Goal: Transaction & Acquisition: Download file/media

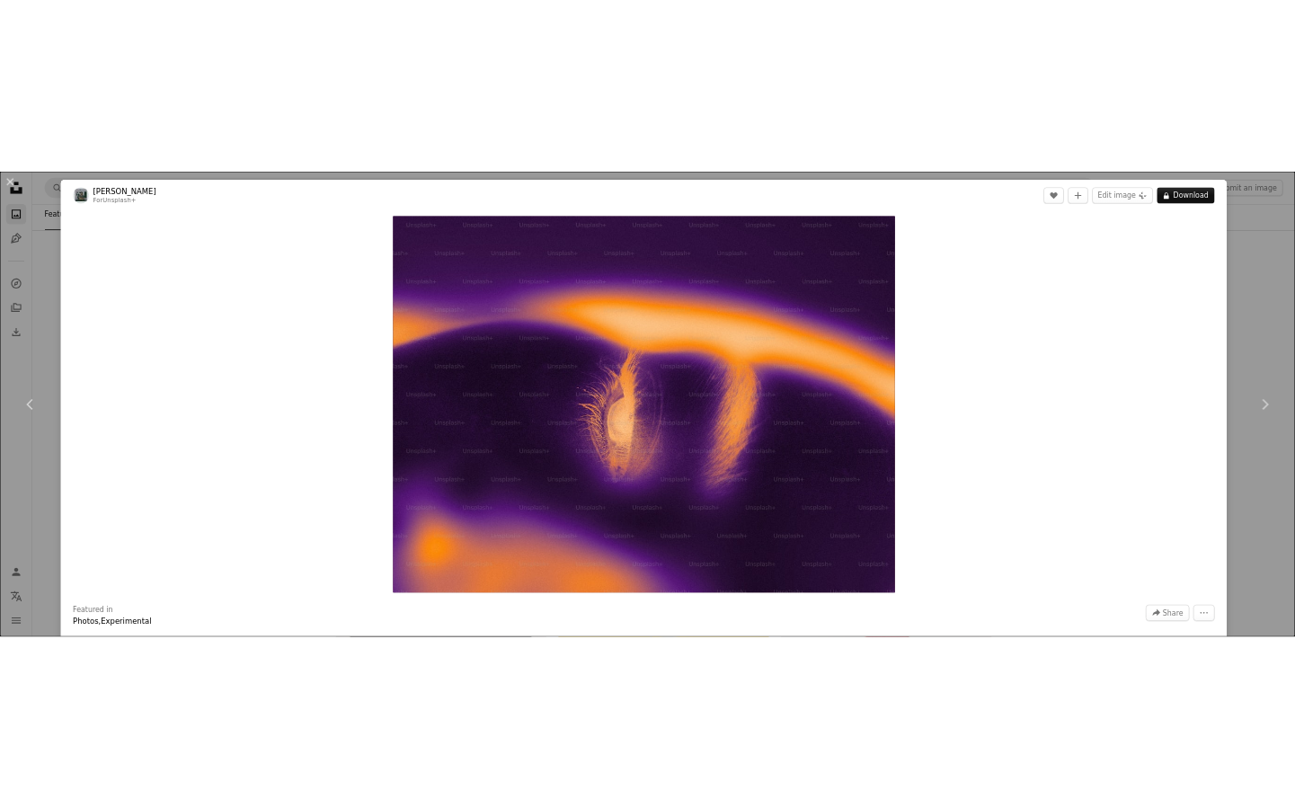
scroll to position [1453, 0]
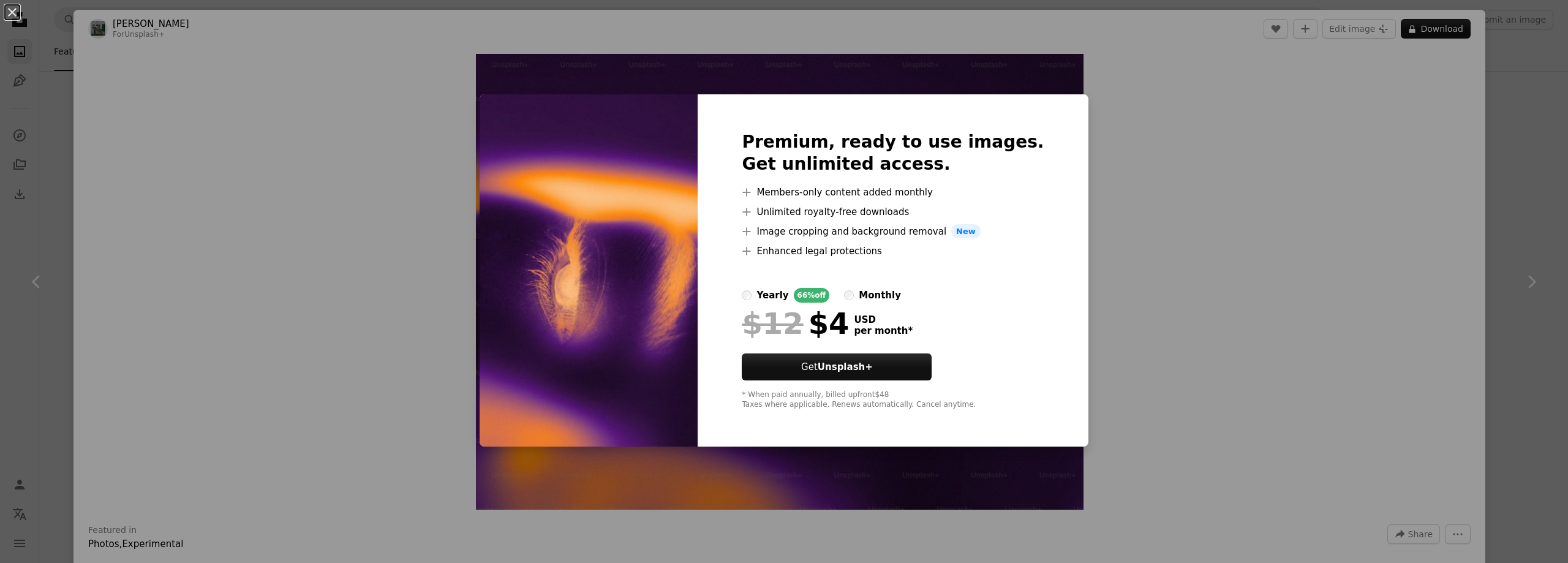
click at [1034, 132] on div "Premium, ready to use images. Get unlimited access. A plus sign Members-only co…" at bounding box center [893, 271] width 390 height 353
click at [1139, 217] on div "An X shape Premium, ready to use images. Get unlimited access. A plus sign Memb…" at bounding box center [784, 282] width 1568 height 563
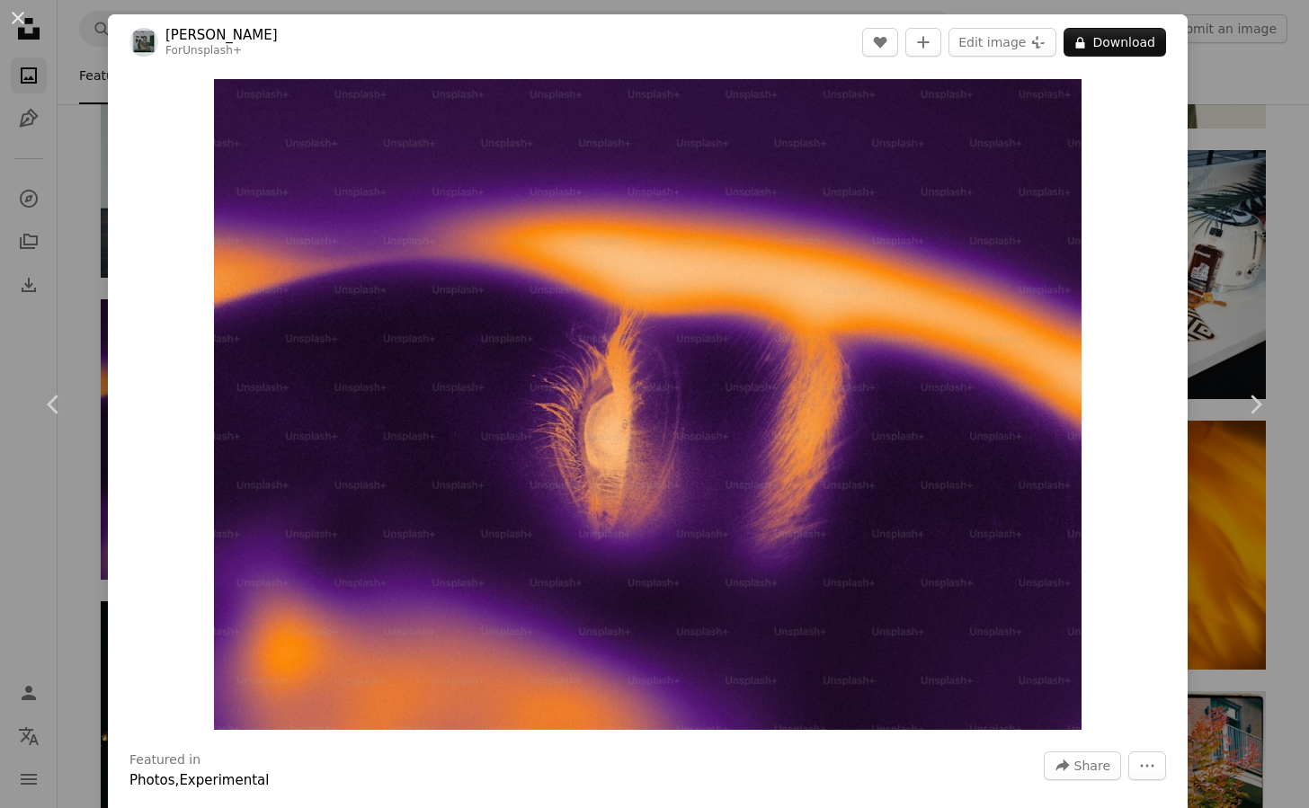
click at [1183, 99] on div "An X shape Chevron left Chevron right [PERSON_NAME] For Unsplash+ A heart A plu…" at bounding box center [654, 404] width 1309 height 808
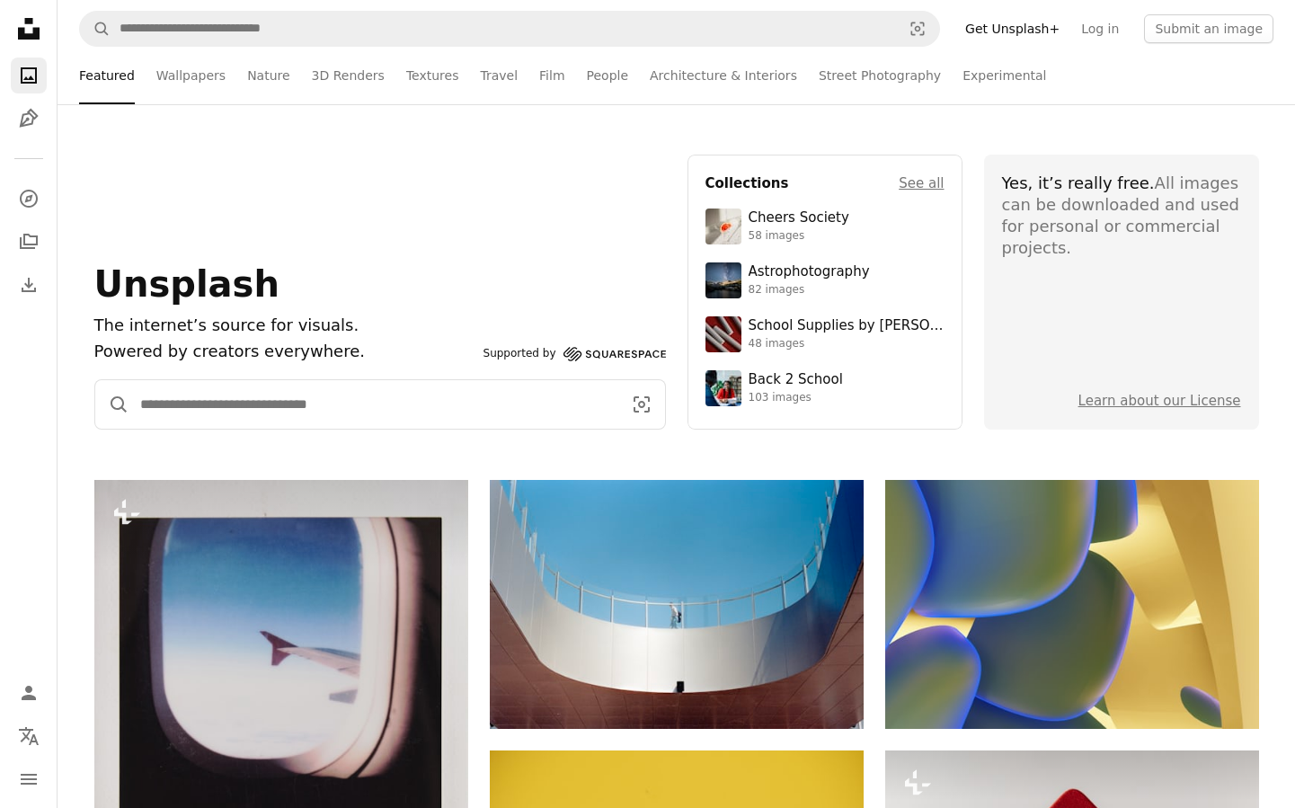
click at [298, 398] on input "Find visuals sitewide" at bounding box center [373, 404] width 489 height 49
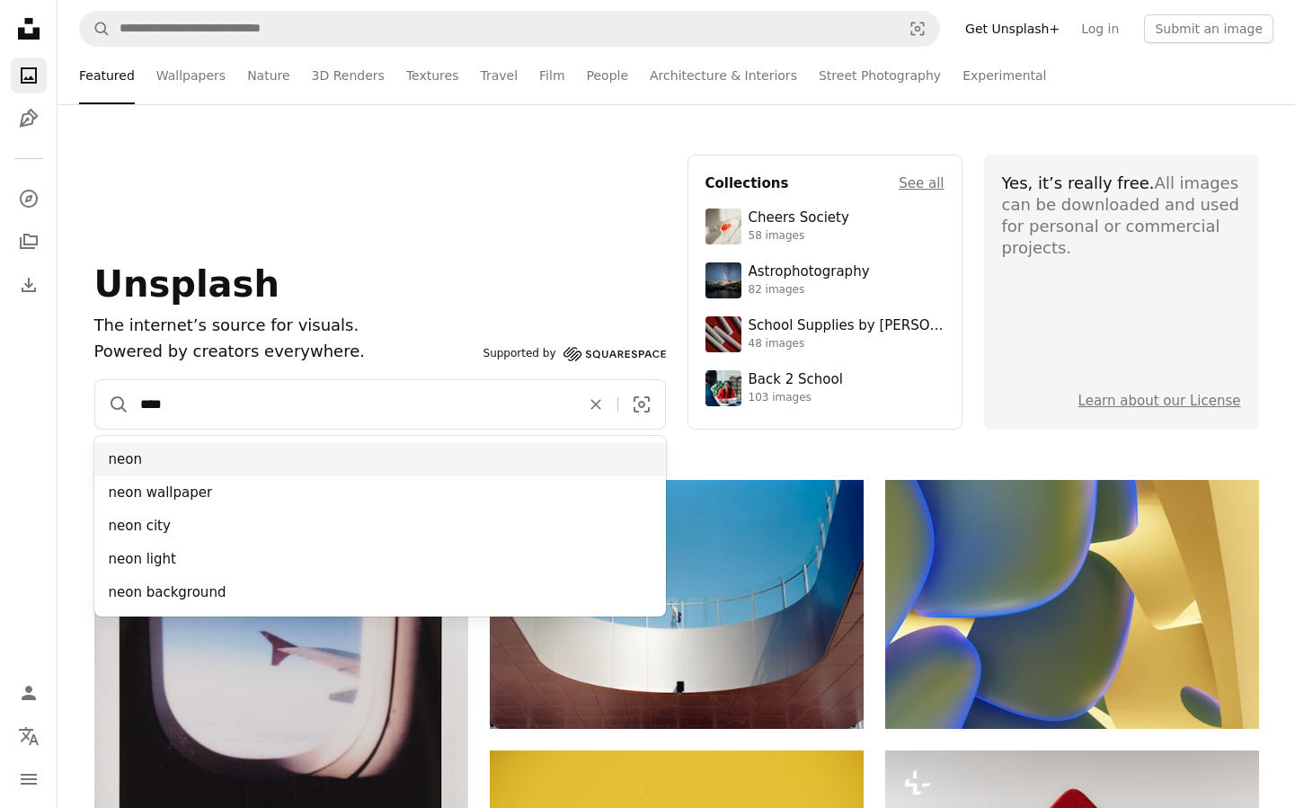
type input "****"
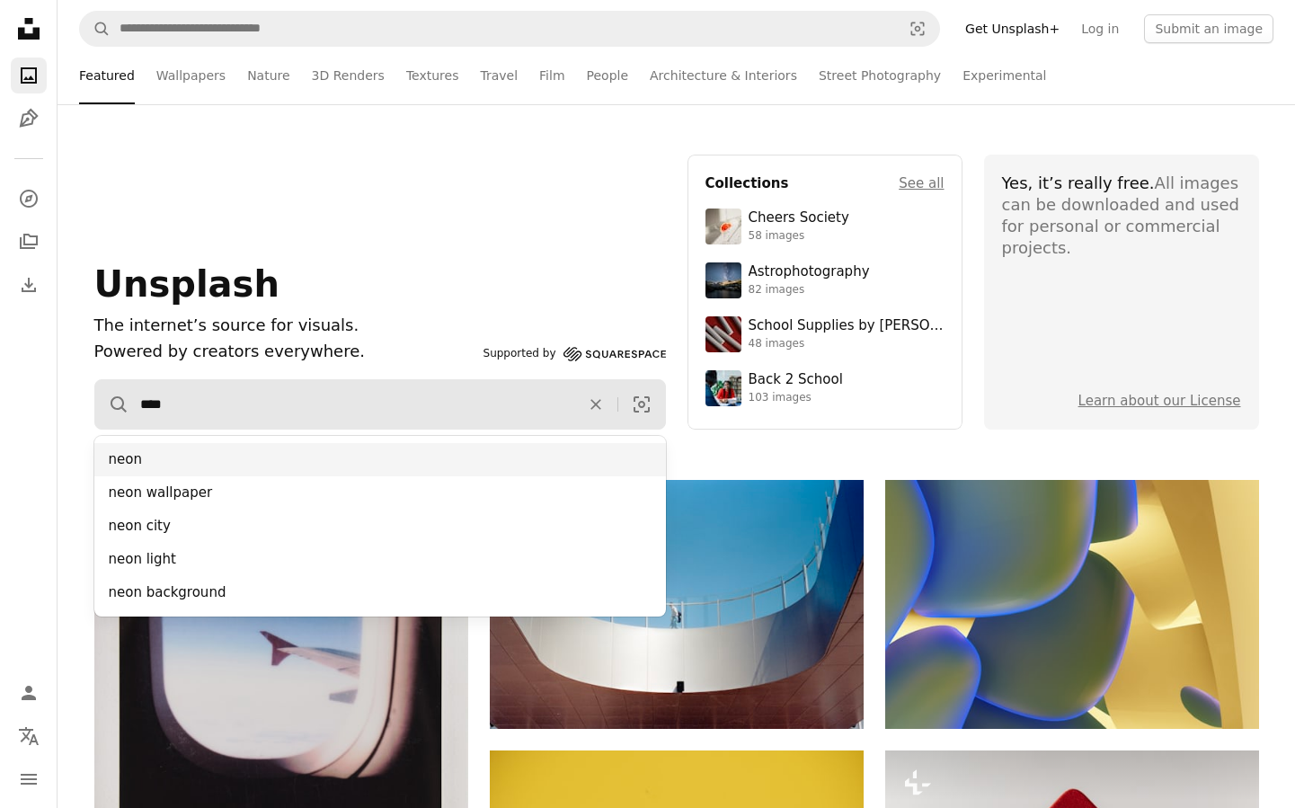
click at [136, 458] on div "neon" at bounding box center [380, 459] width 572 height 33
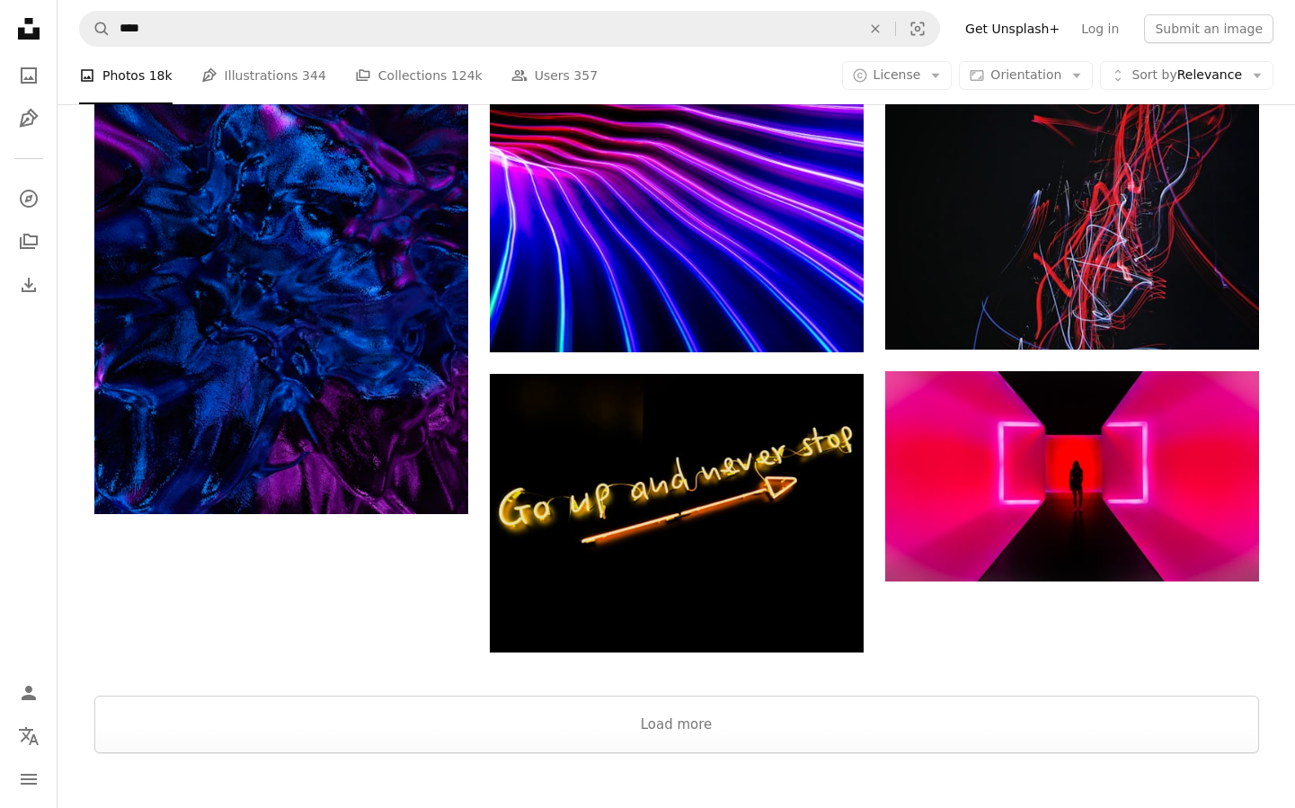
scroll to position [2606, 0]
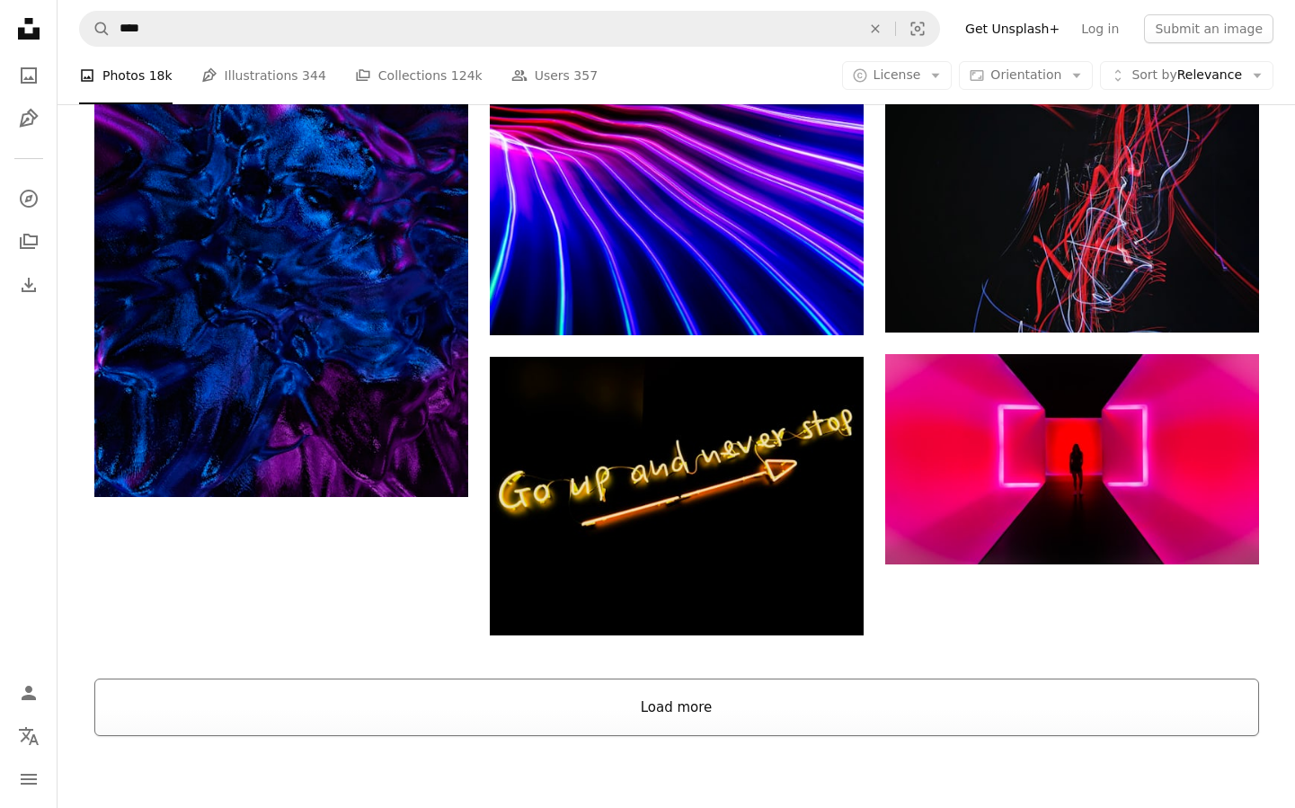
click at [737, 679] on button "Load more" at bounding box center [676, 708] width 1165 height 58
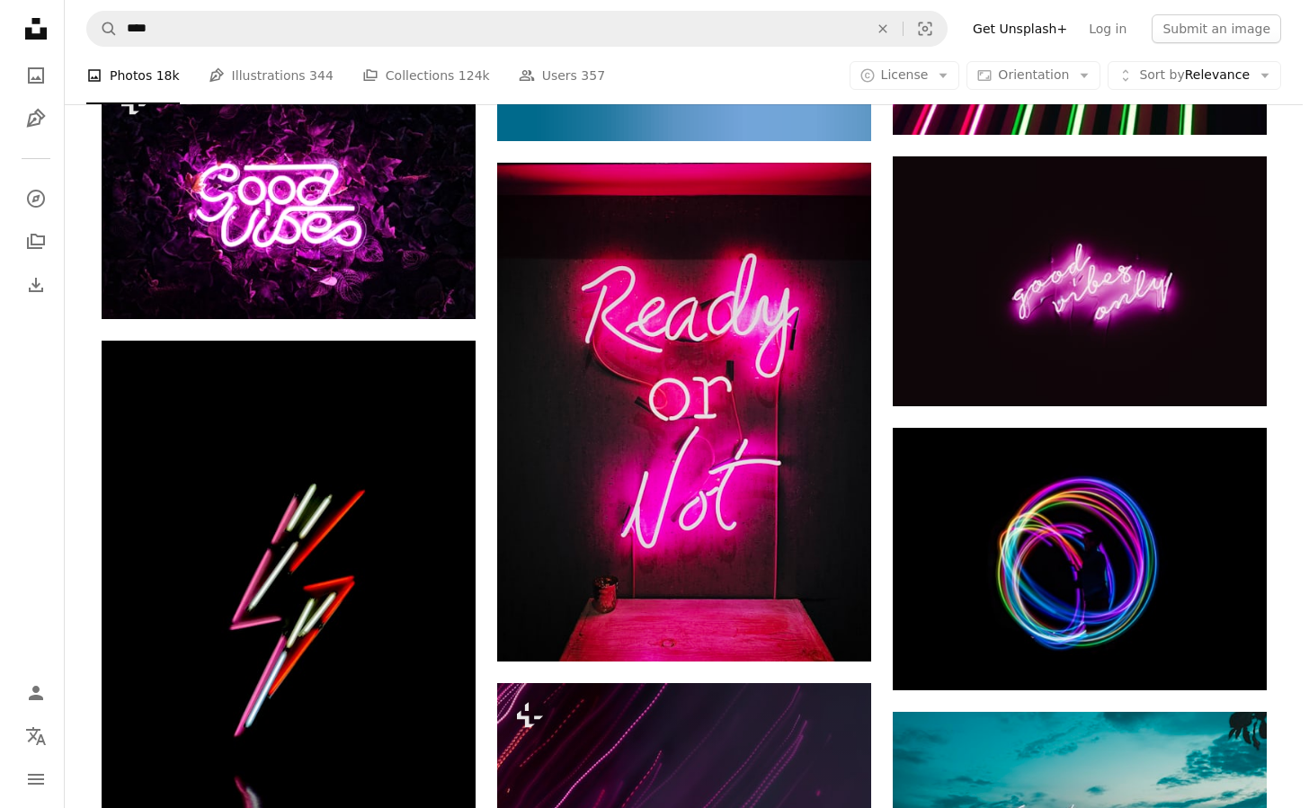
scroll to position [7639, 0]
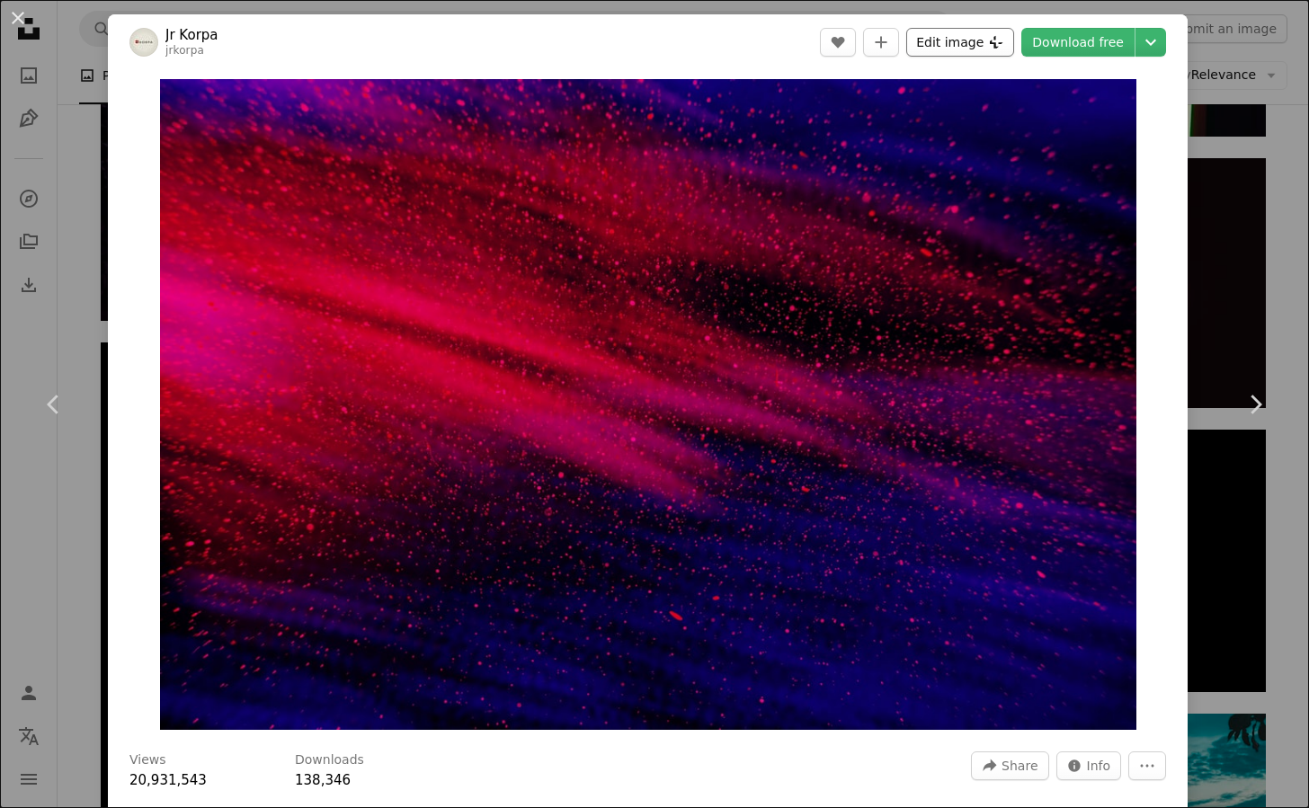
click at [951, 43] on button "Edit image Plus sign for Unsplash+" at bounding box center [960, 42] width 108 height 29
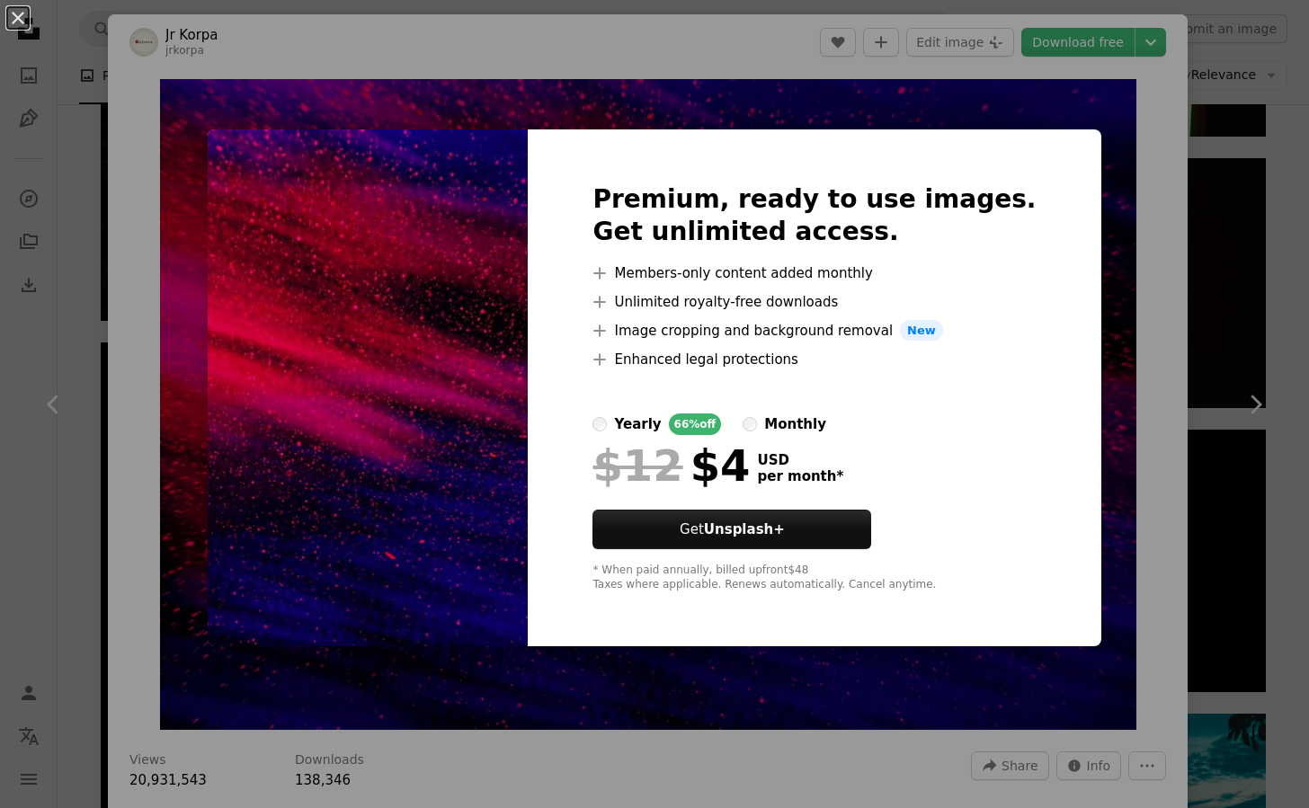
click at [1101, 202] on div "An X shape Premium, ready to use images. Get unlimited access. A plus sign Memb…" at bounding box center [654, 404] width 1309 height 808
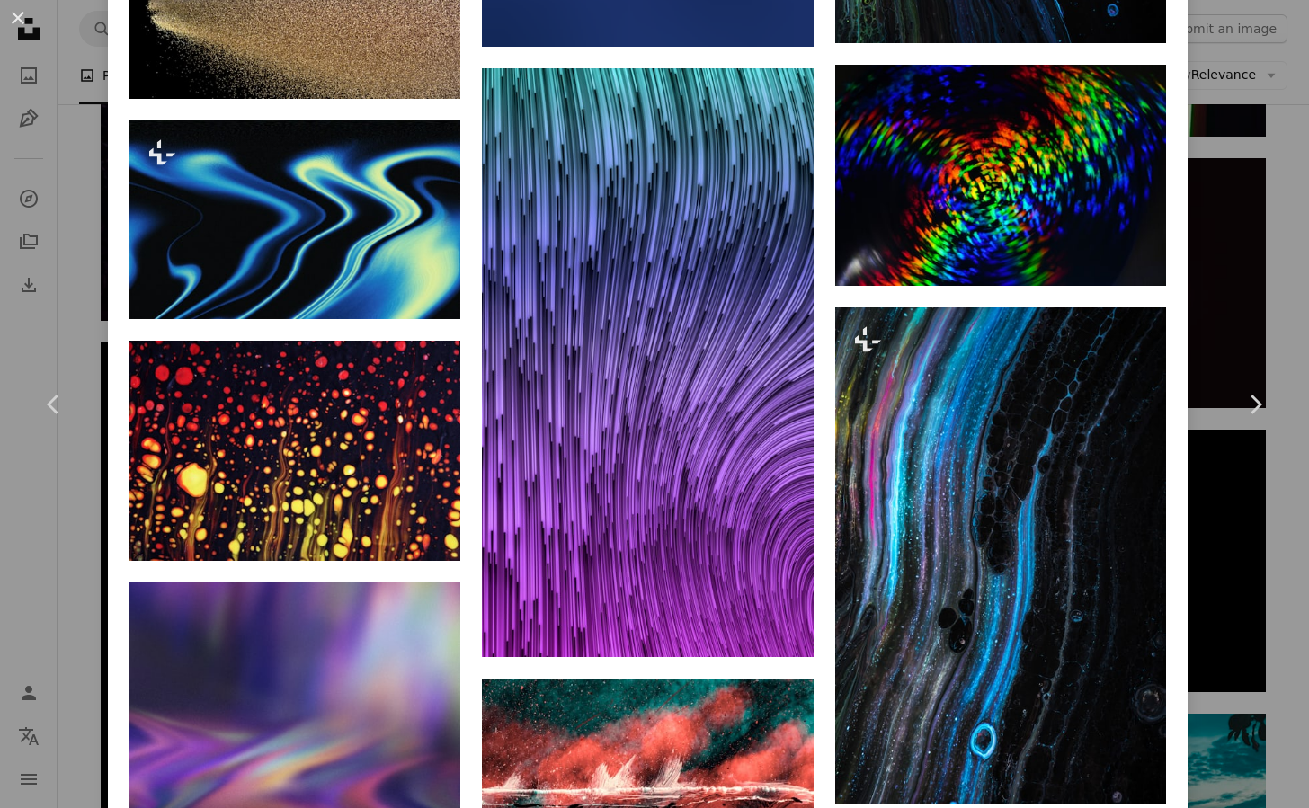
scroll to position [19277, 0]
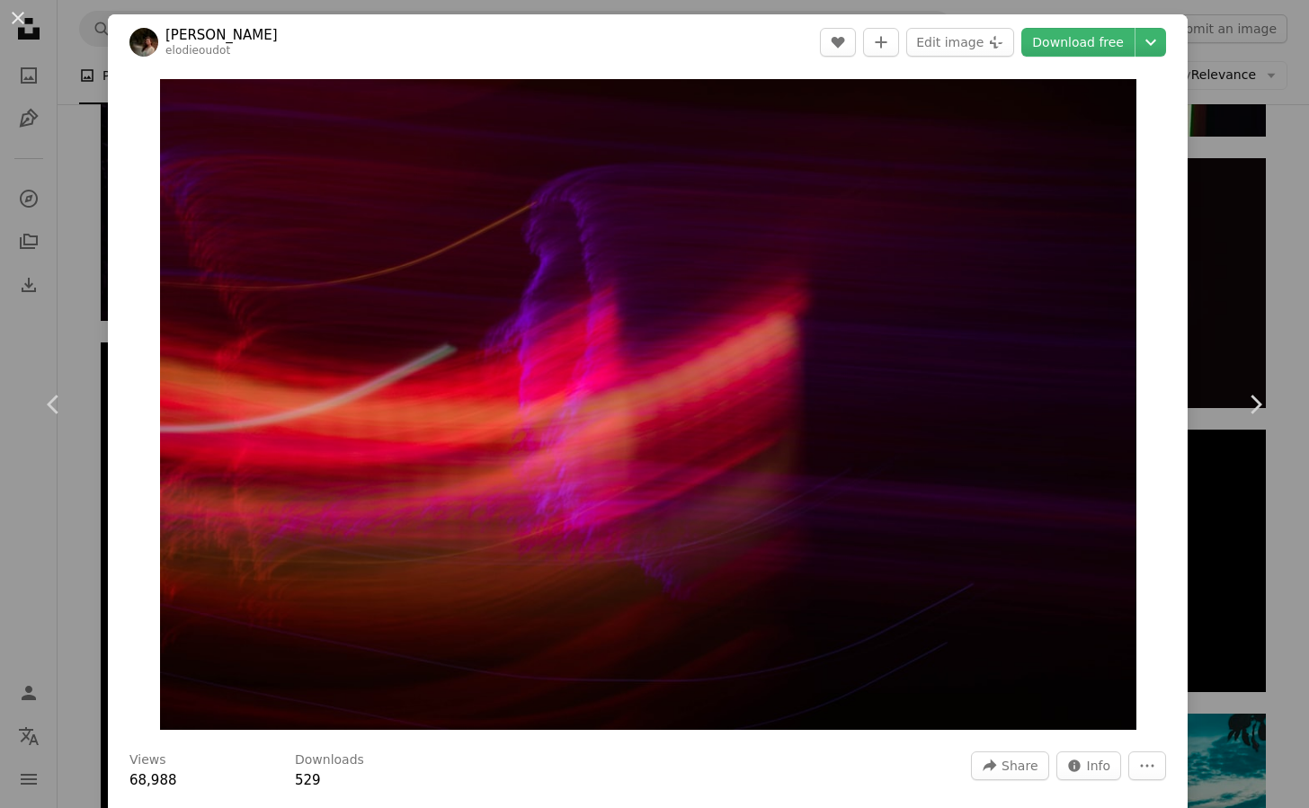
click at [1220, 259] on div "An X shape Chevron left Chevron right [PERSON_NAME] elodieoudot A heart A plus …" at bounding box center [654, 404] width 1309 height 808
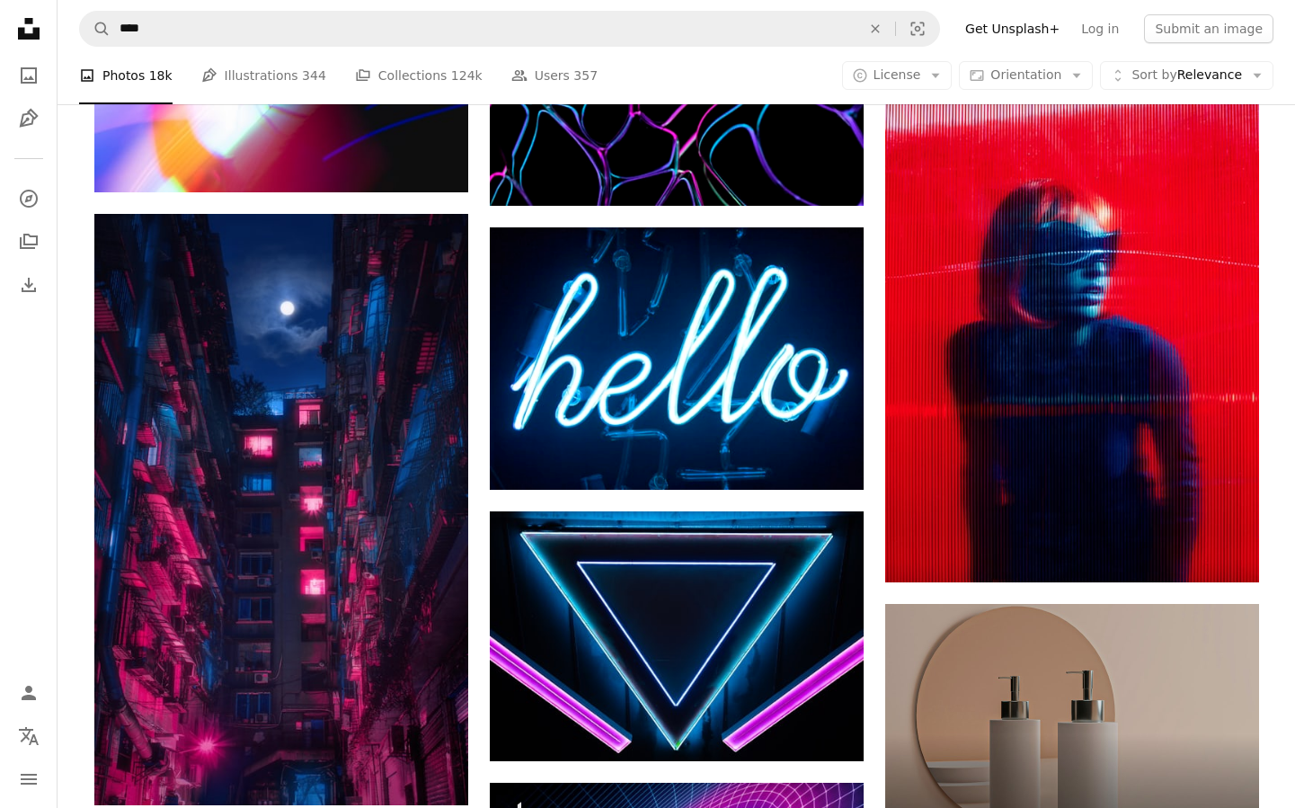
scroll to position [5752, 0]
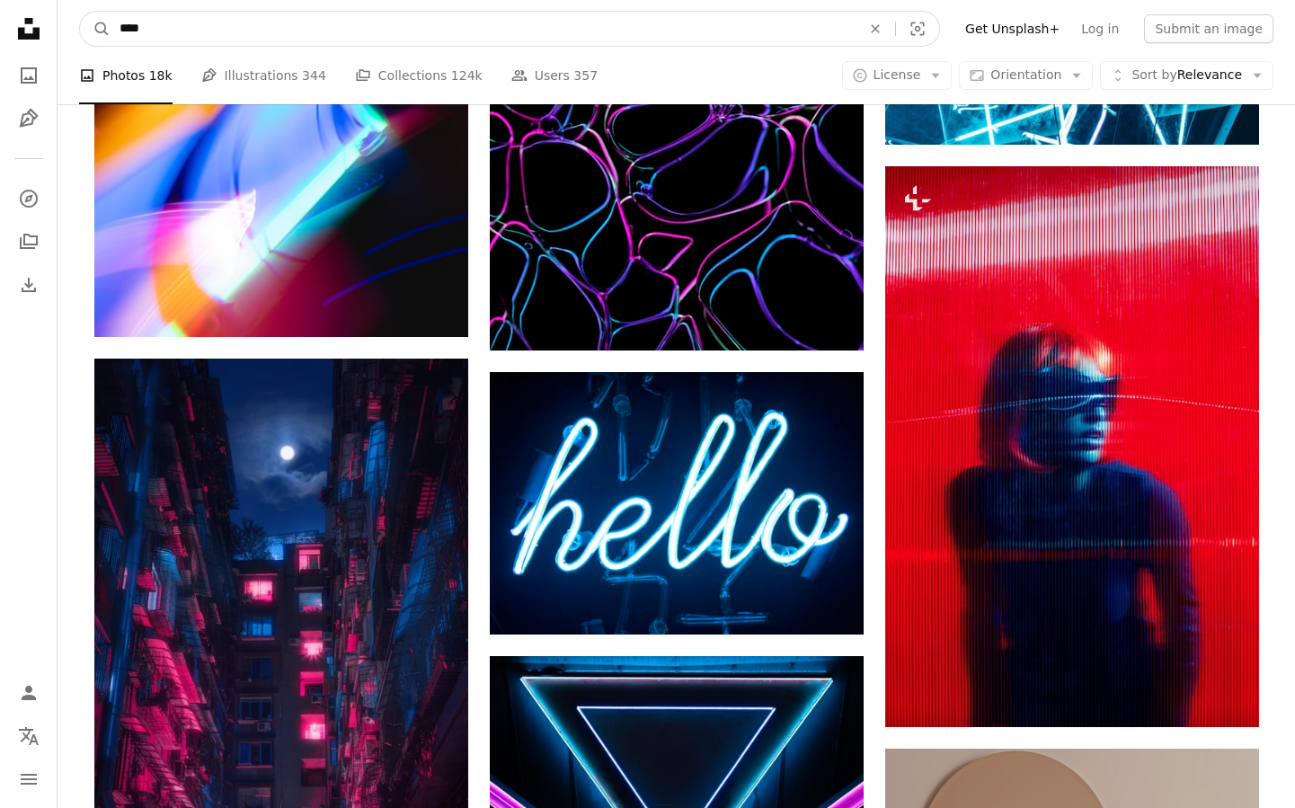
click at [188, 19] on input "****" at bounding box center [483, 29] width 745 height 34
type input "**********"
click button "A magnifying glass" at bounding box center [95, 29] width 31 height 34
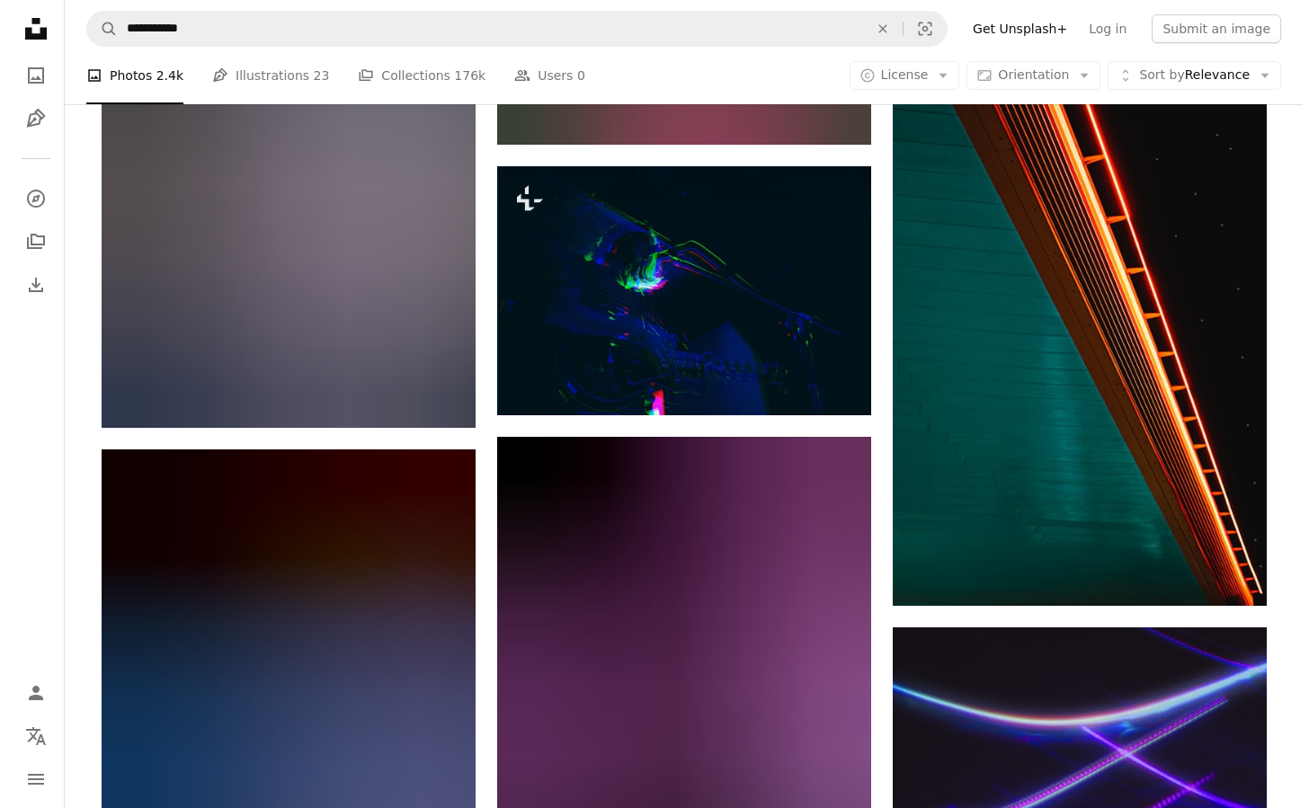
scroll to position [9257, 0]
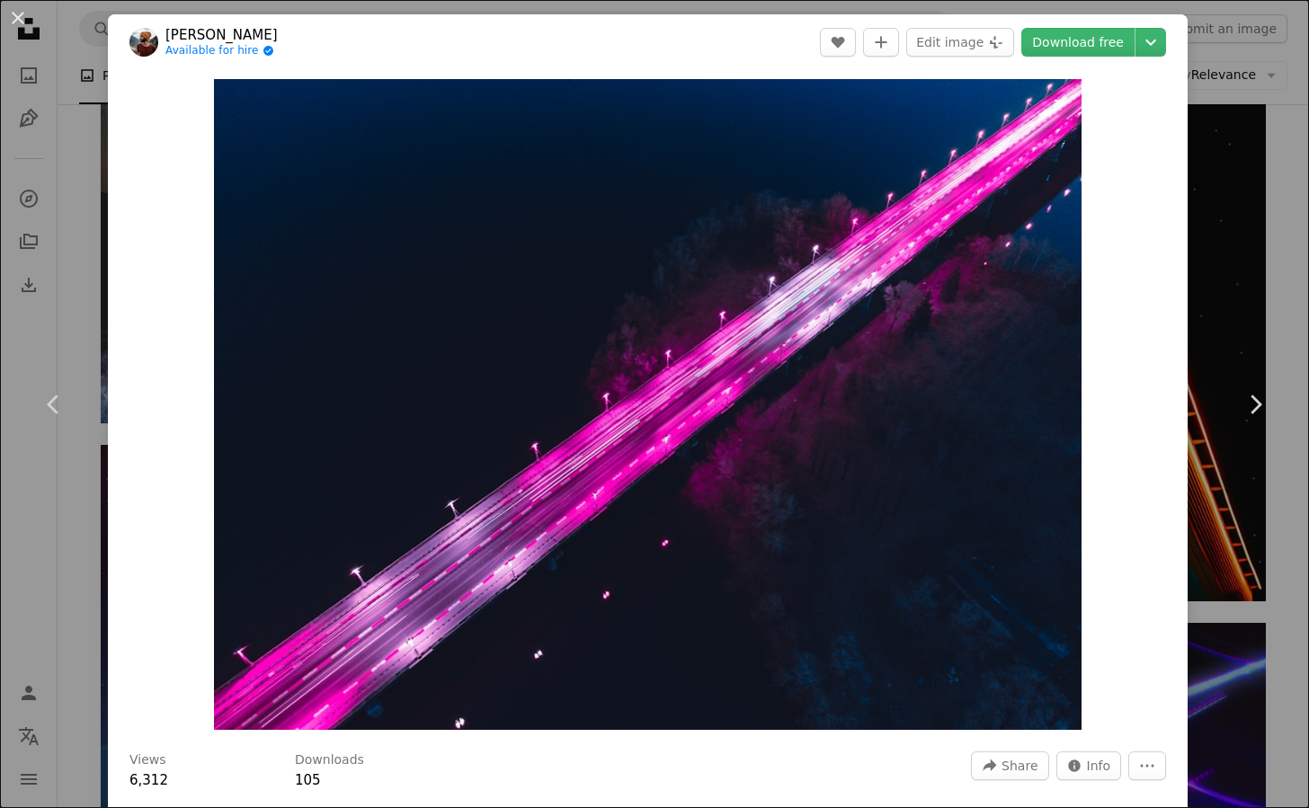
click at [930, 429] on img "Zoom in on this image" at bounding box center [647, 404] width 867 height 651
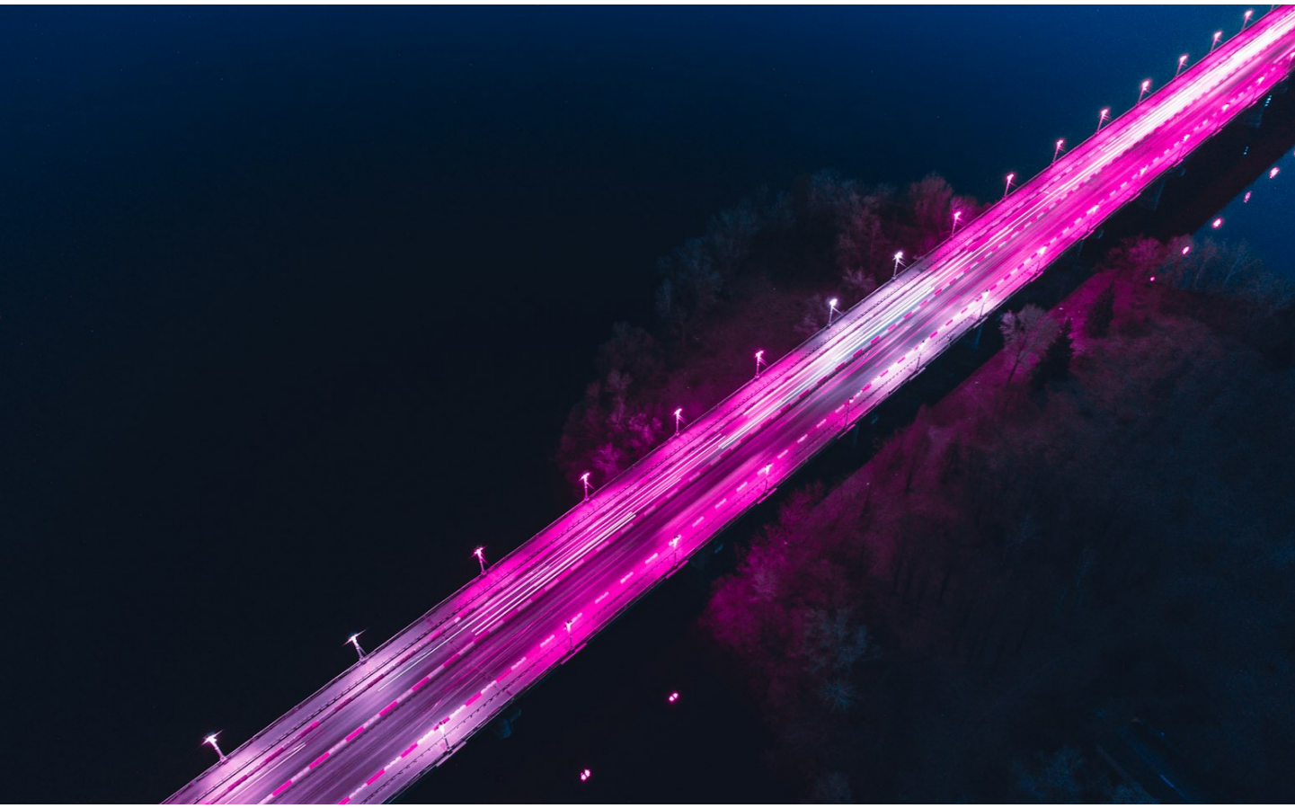
scroll to position [78, 0]
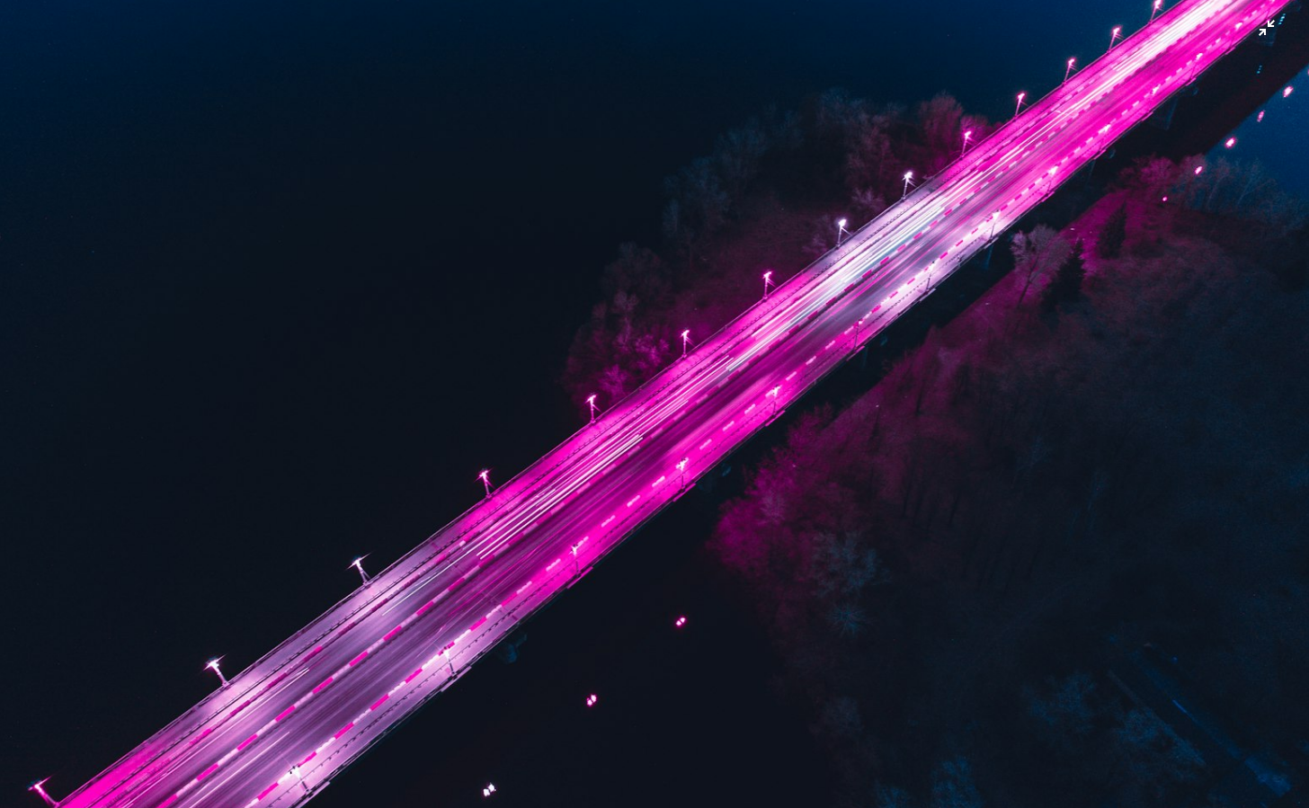
click at [1252, 31] on img "Zoom out on this image" at bounding box center [654, 412] width 1310 height 983
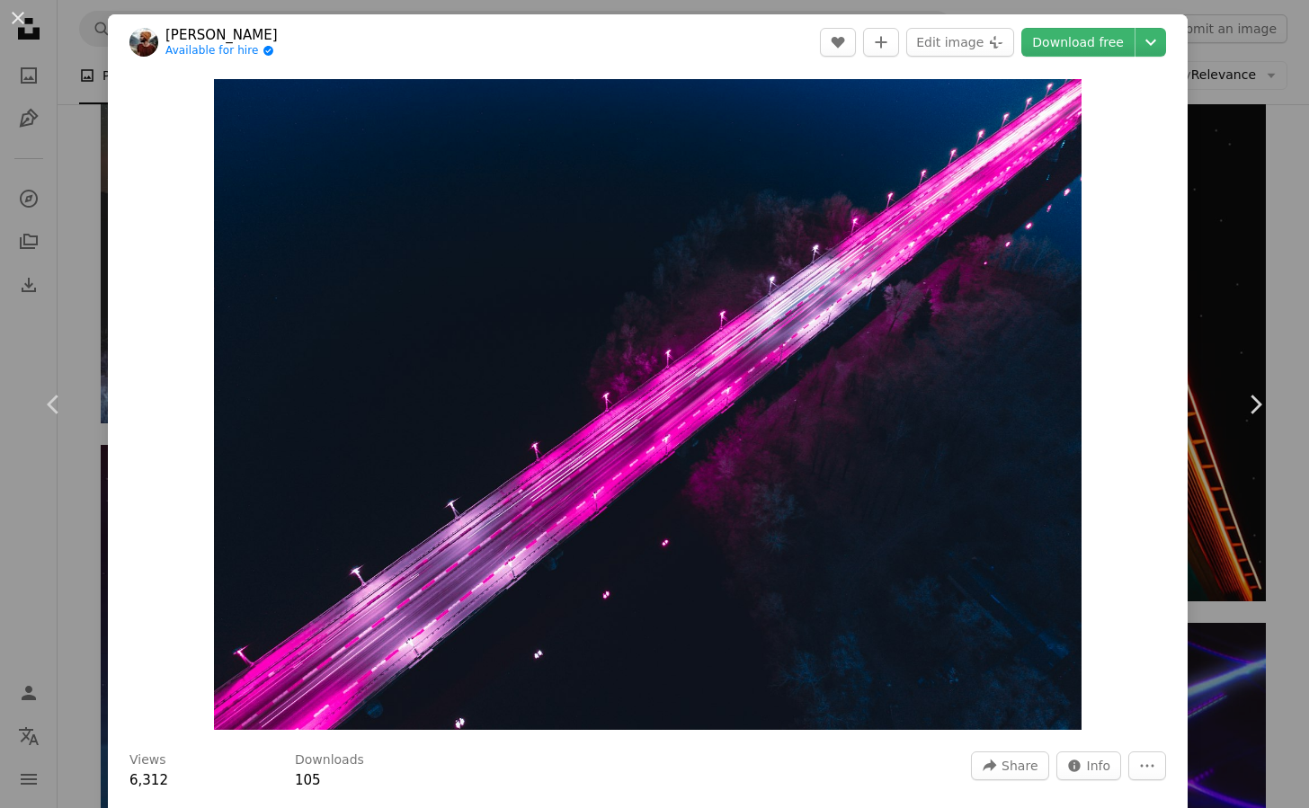
click at [19, 19] on button "An X shape" at bounding box center [18, 18] width 22 height 22
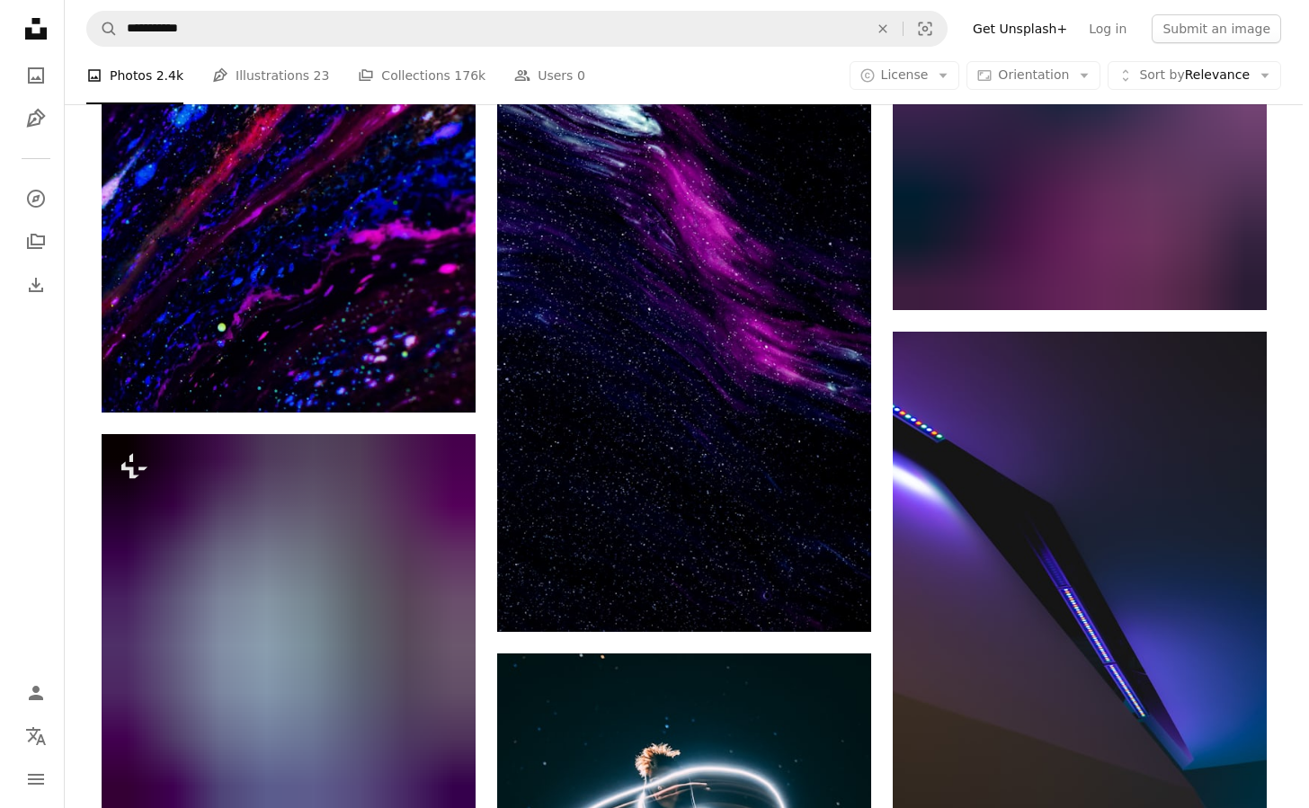
scroll to position [10335, 0]
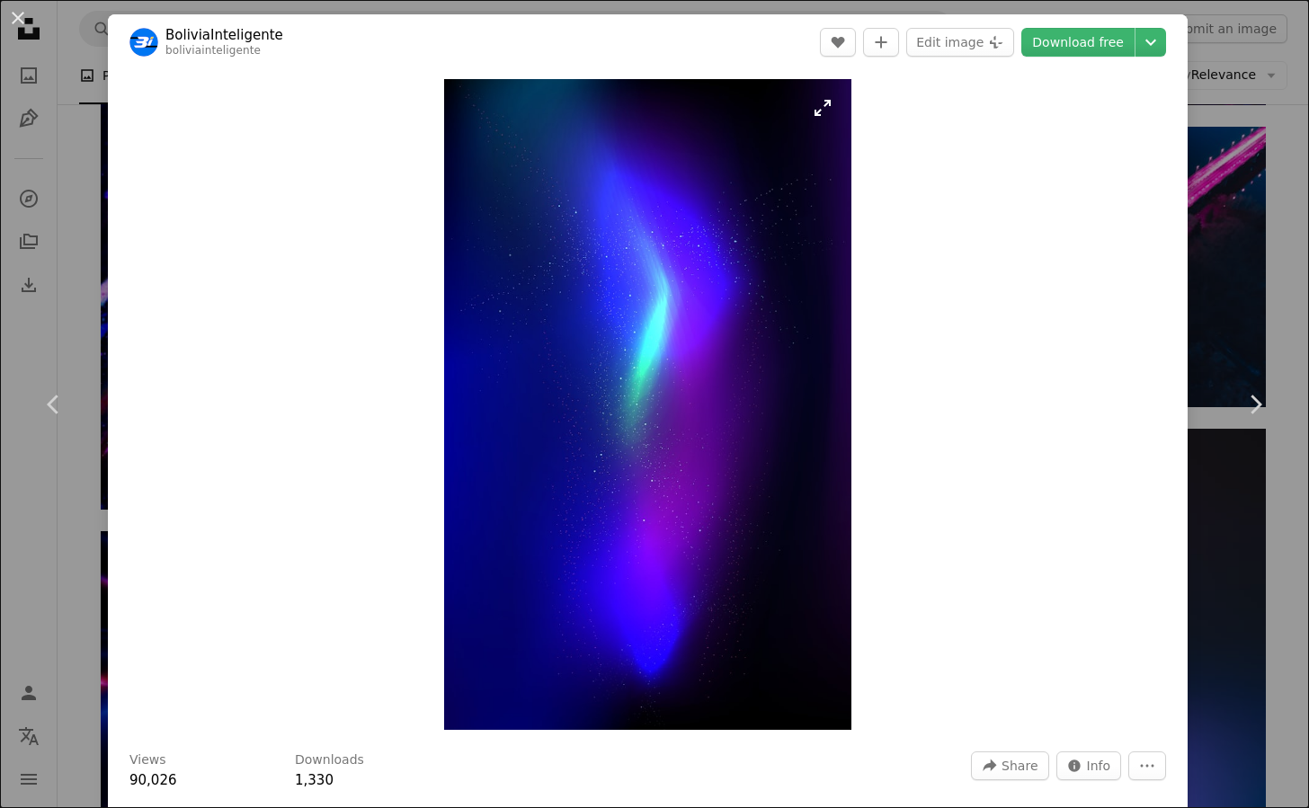
click at [638, 373] on img "Zoom in on this image" at bounding box center [647, 404] width 407 height 651
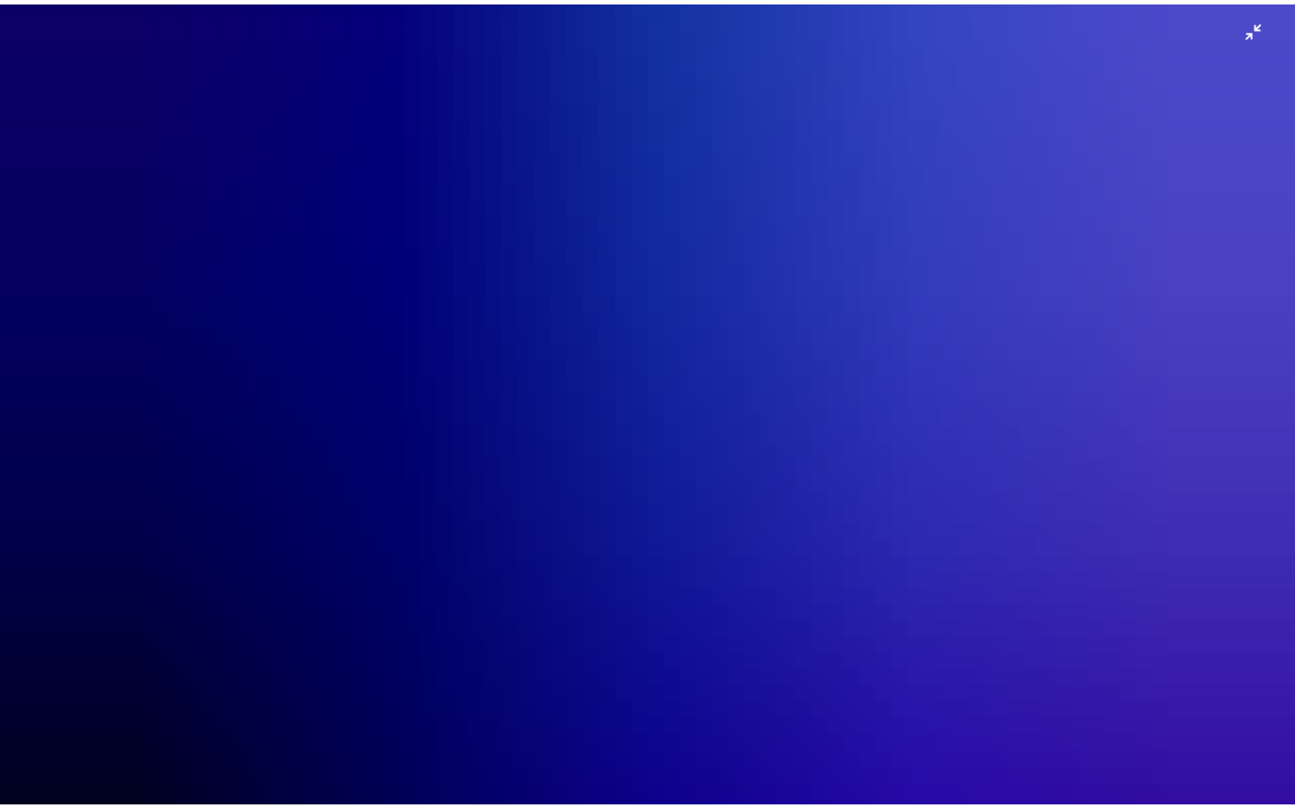
scroll to position [803, 0]
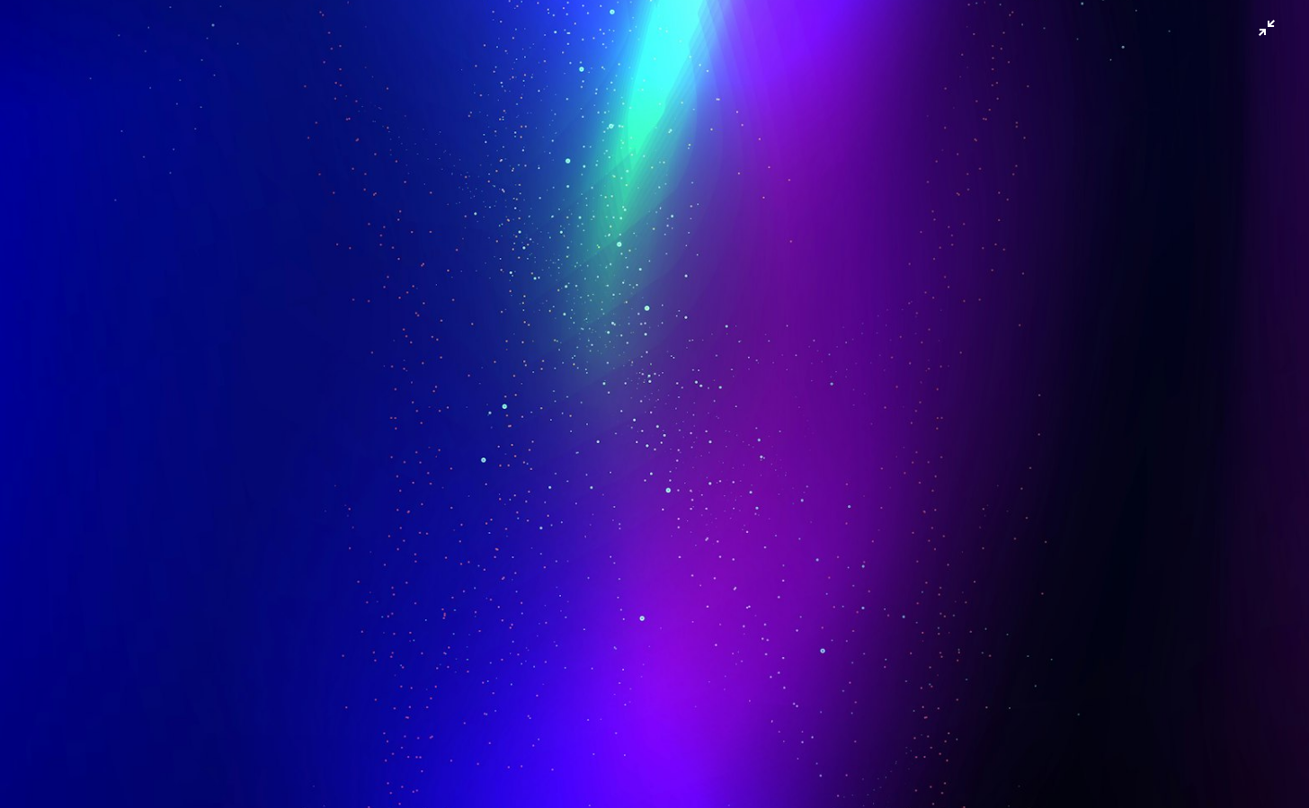
click at [1256, 33] on img "Zoom out on this image" at bounding box center [654, 245] width 1310 height 2097
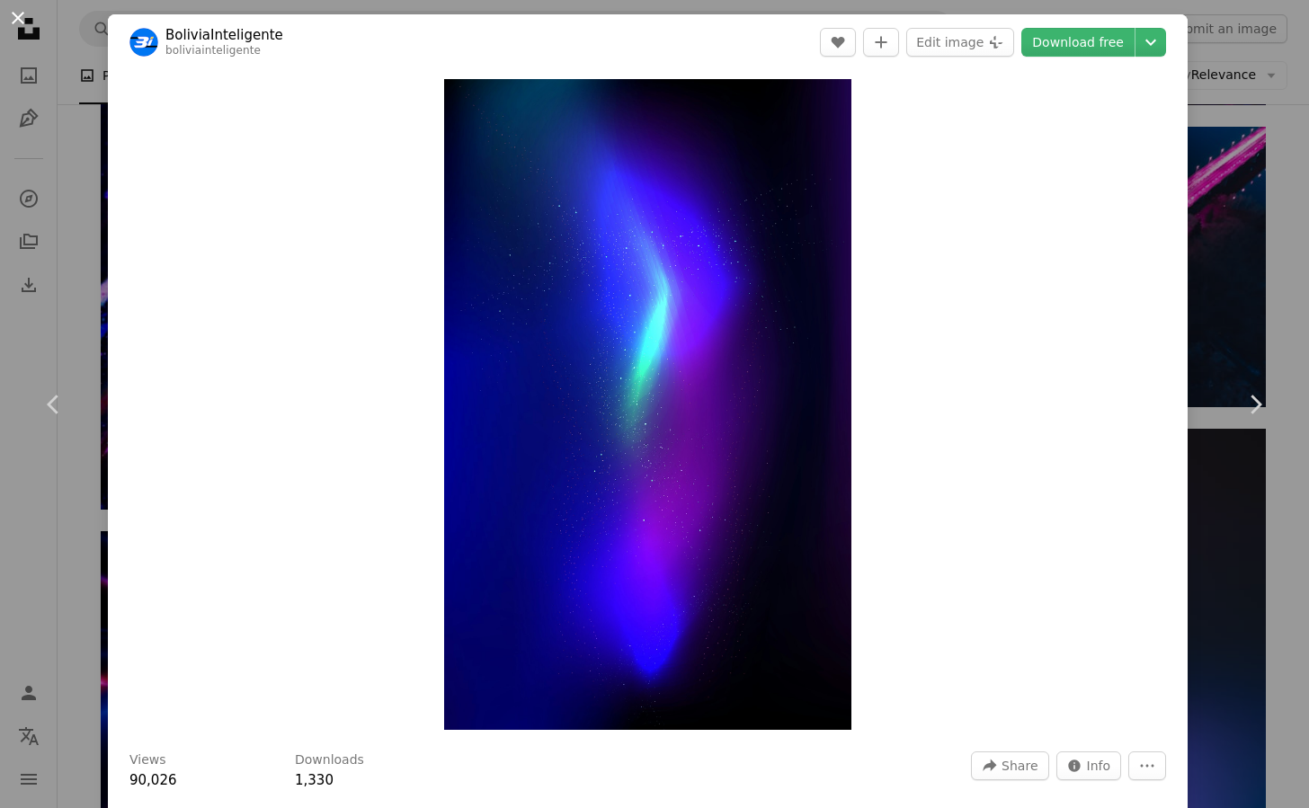
click at [18, 18] on button "An X shape" at bounding box center [18, 18] width 22 height 22
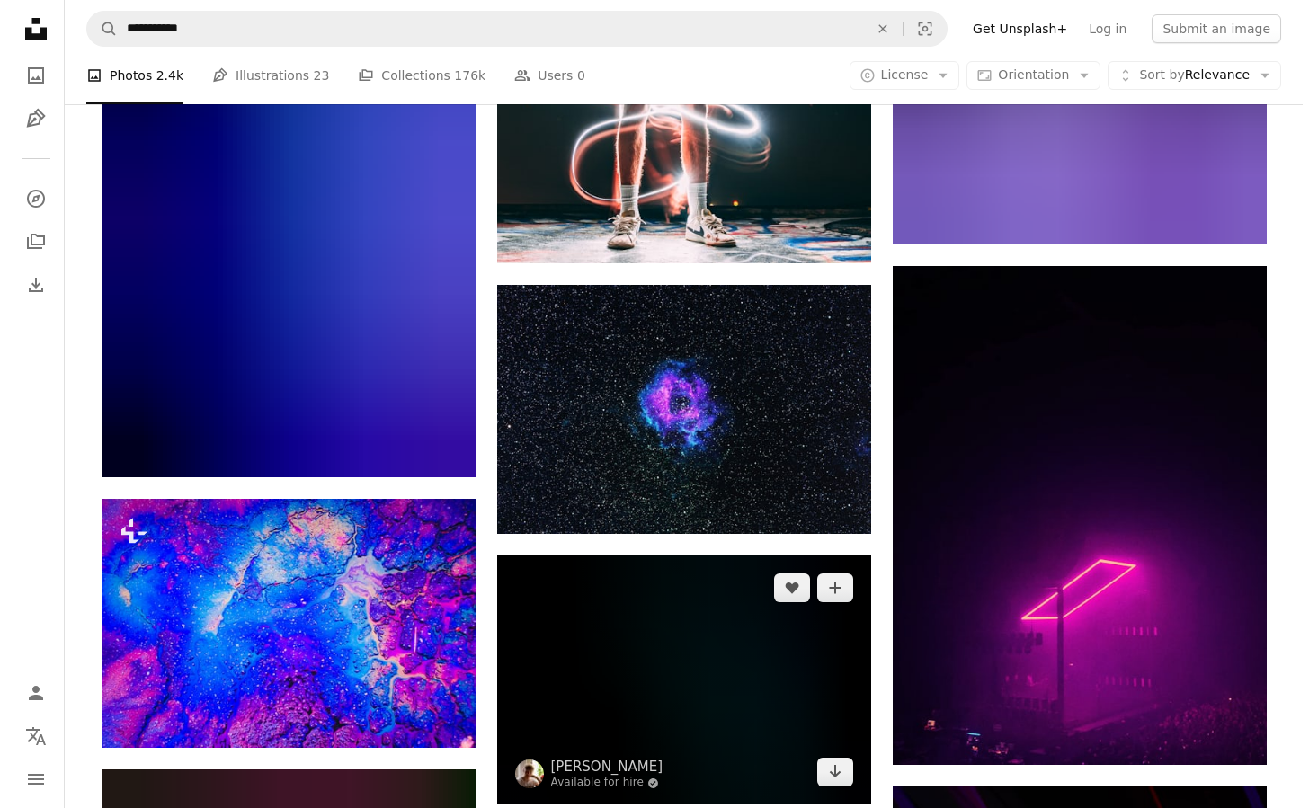
scroll to position [11413, 0]
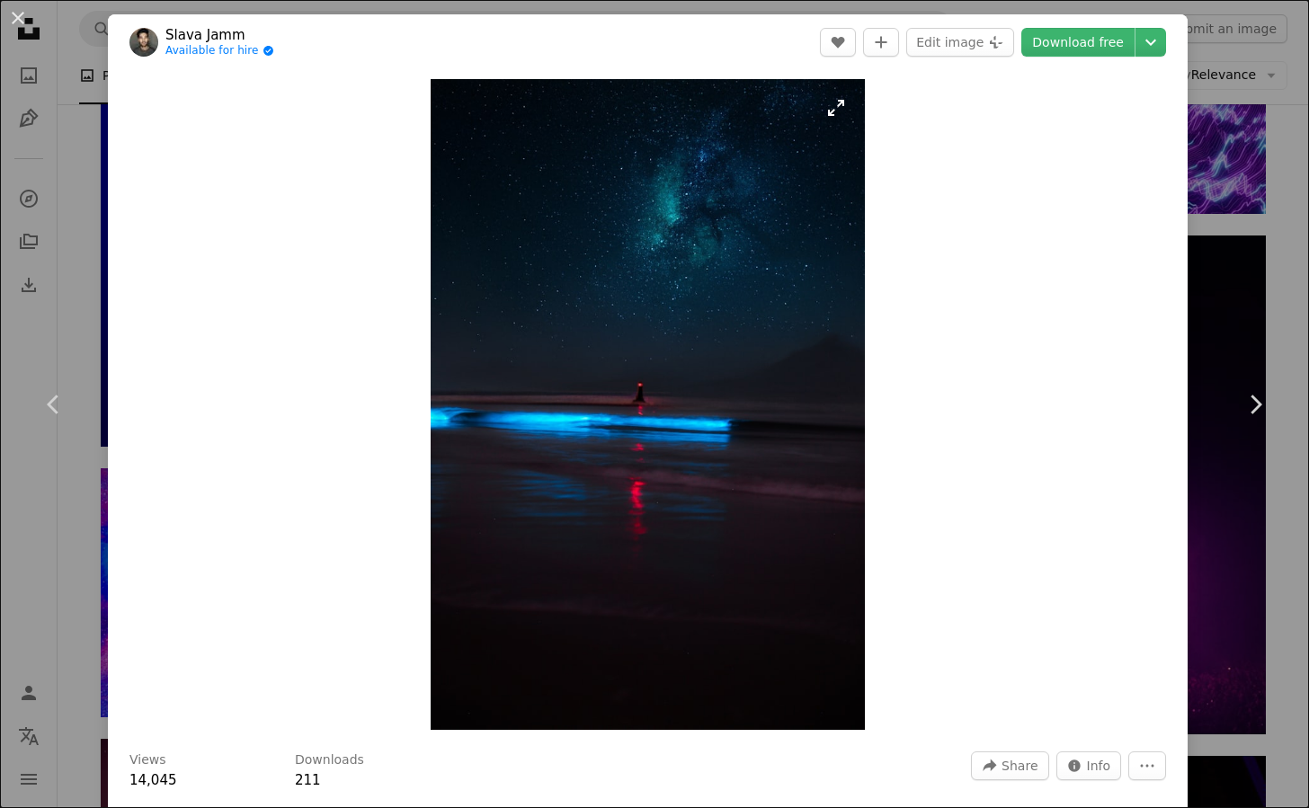
click at [660, 413] on img "Zoom in on this image" at bounding box center [647, 404] width 434 height 651
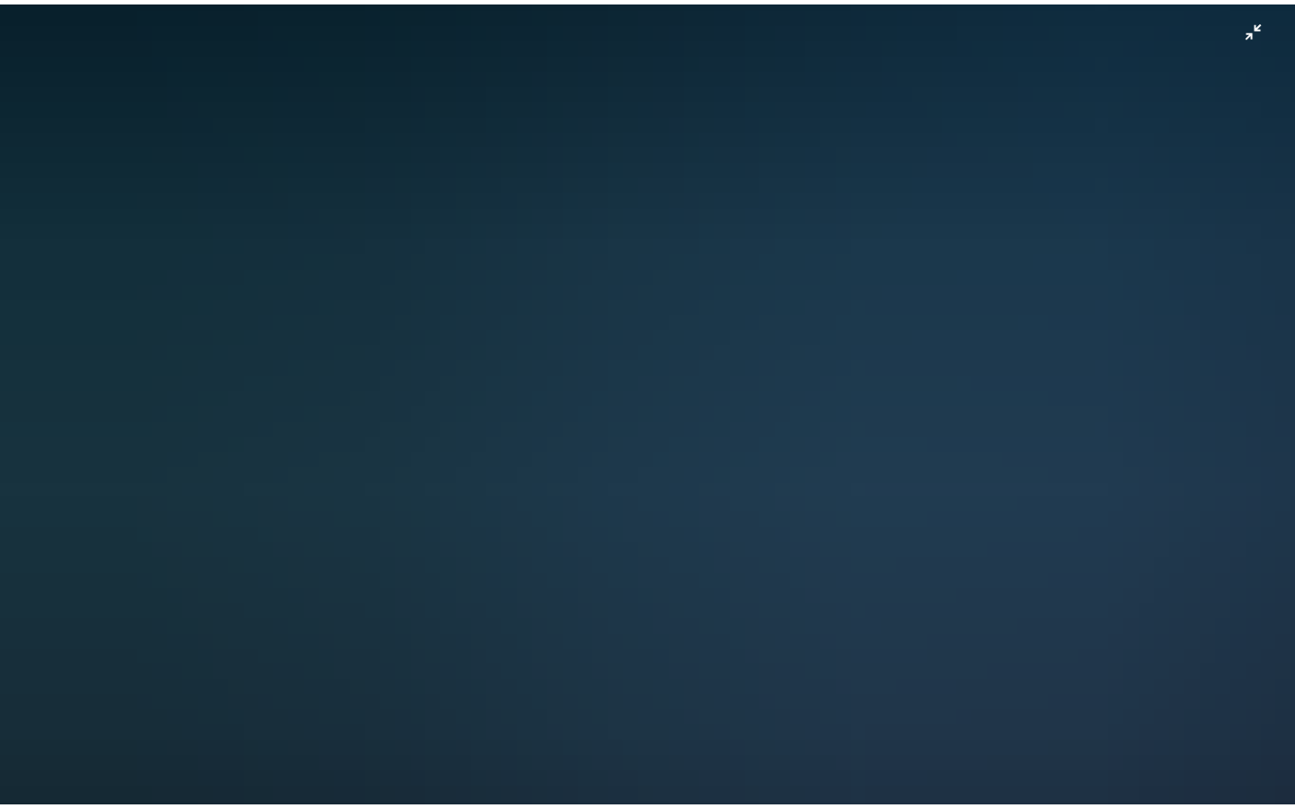
scroll to position [649, 0]
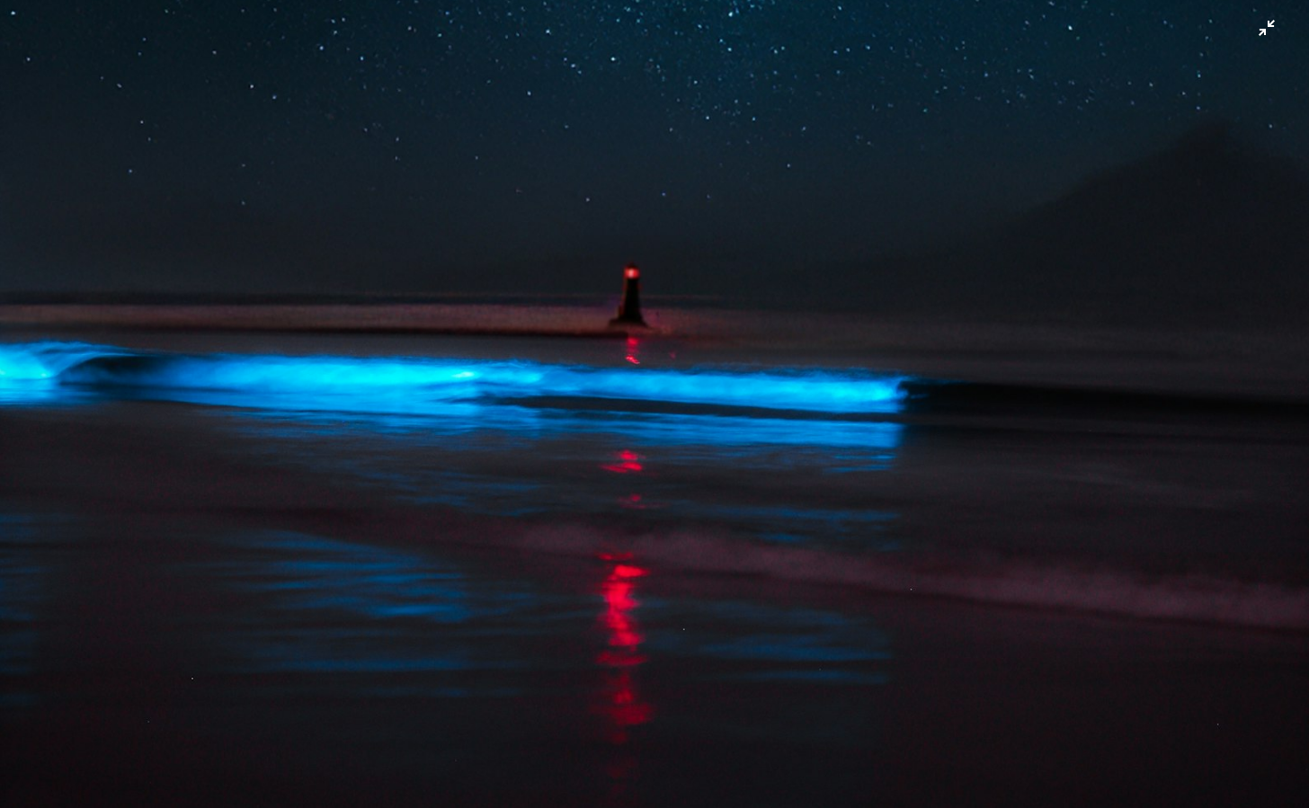
click at [1248, 30] on img "Zoom out on this image" at bounding box center [654, 332] width 1310 height 1965
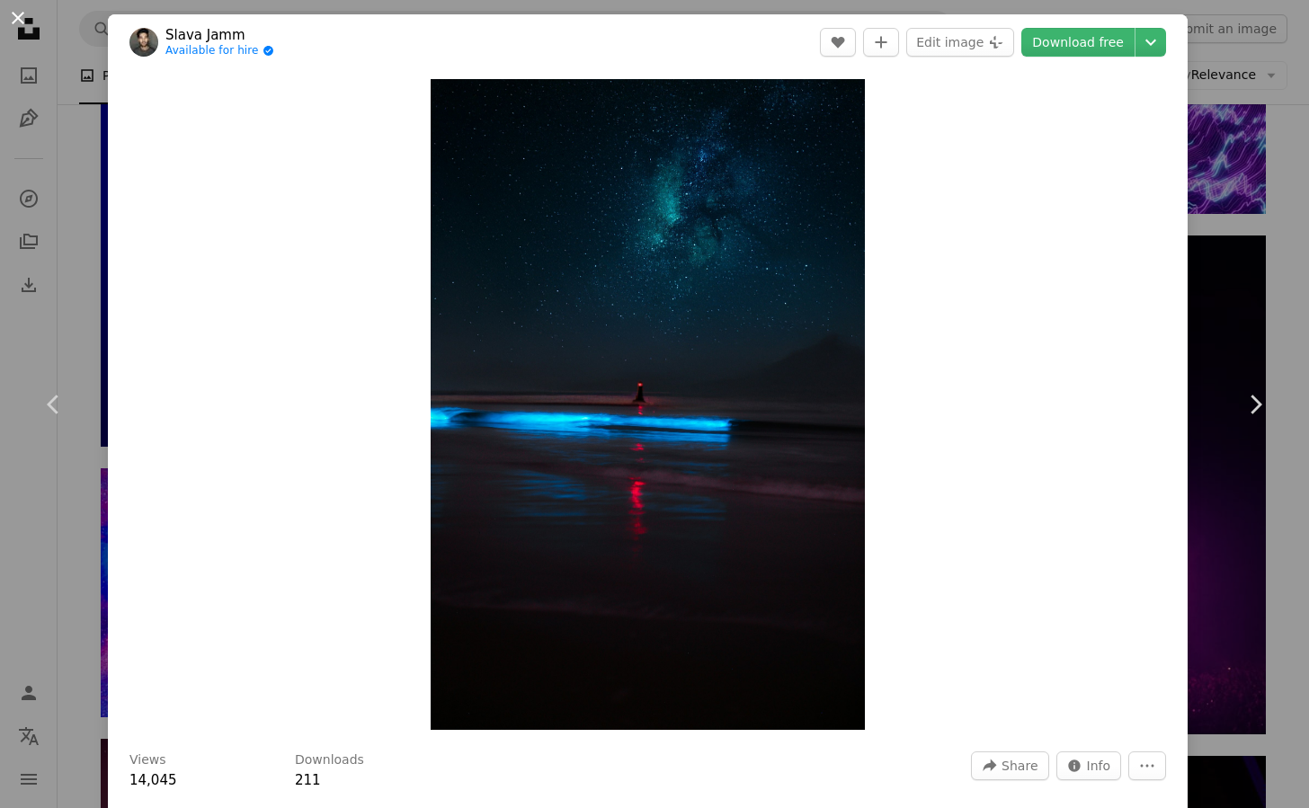
click at [17, 18] on button "An X shape" at bounding box center [18, 18] width 22 height 22
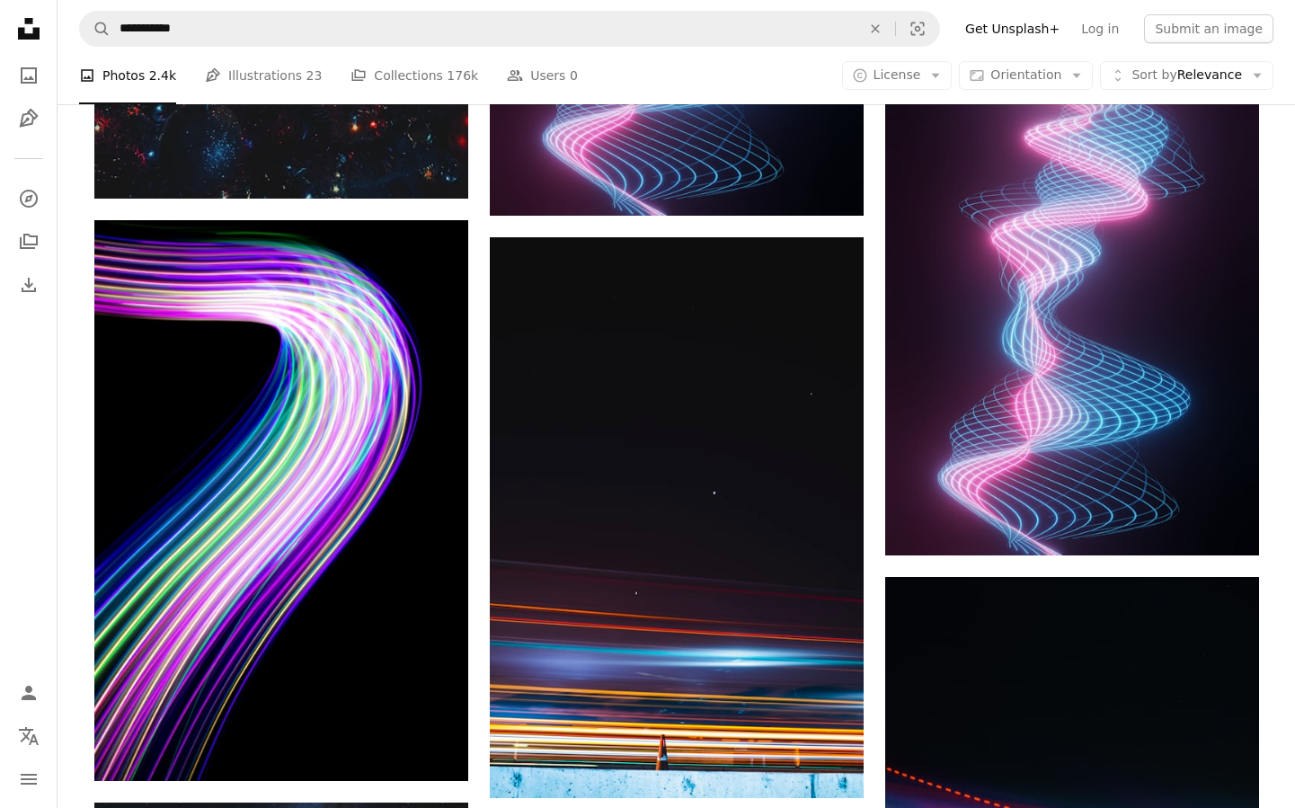
scroll to position [24804, 0]
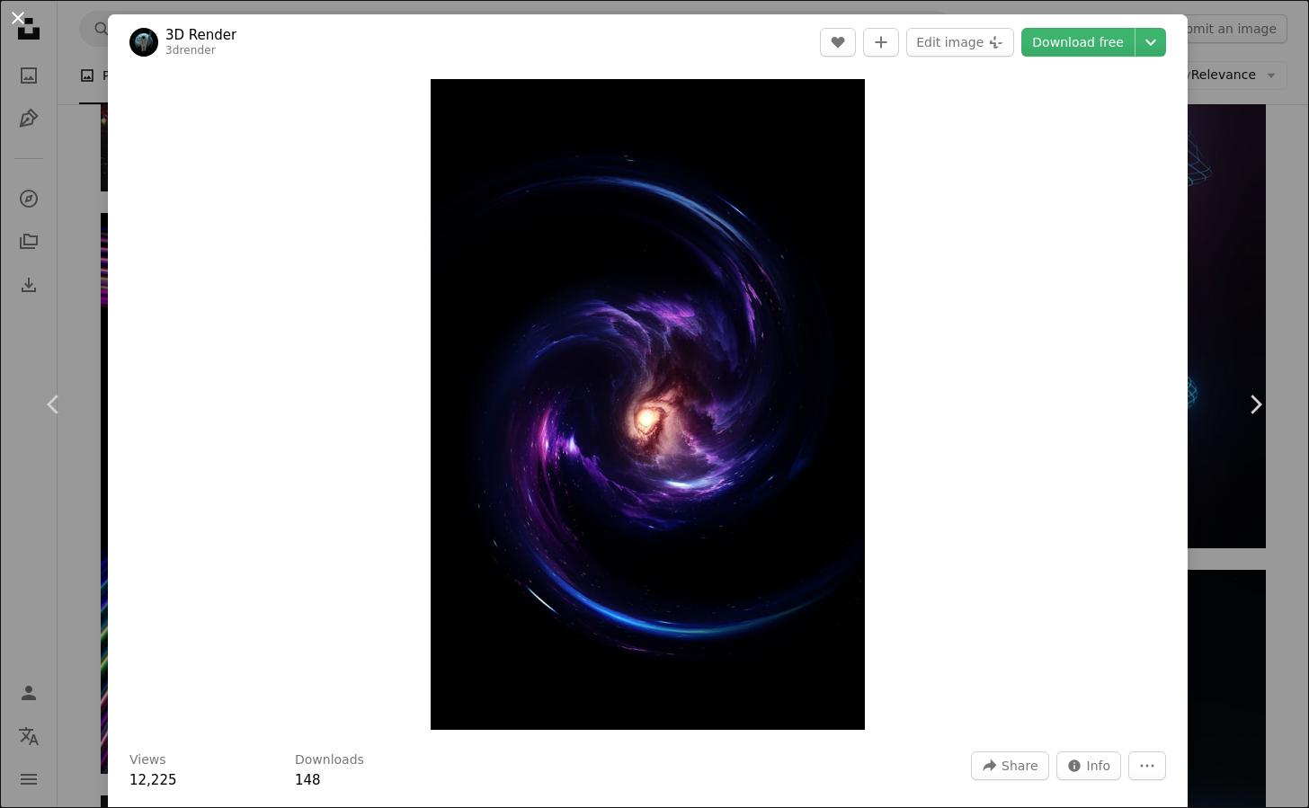
click at [19, 16] on button "An X shape" at bounding box center [18, 18] width 22 height 22
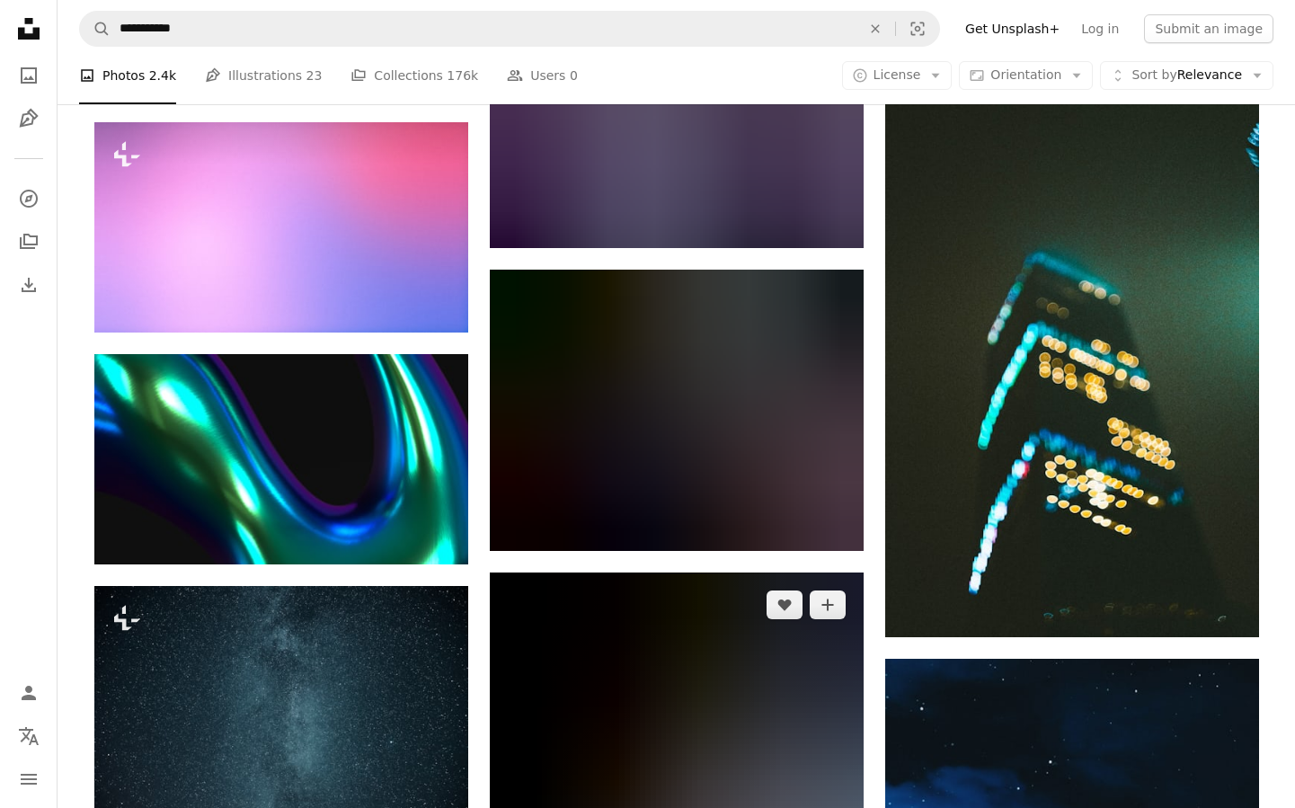
scroll to position [43317, 0]
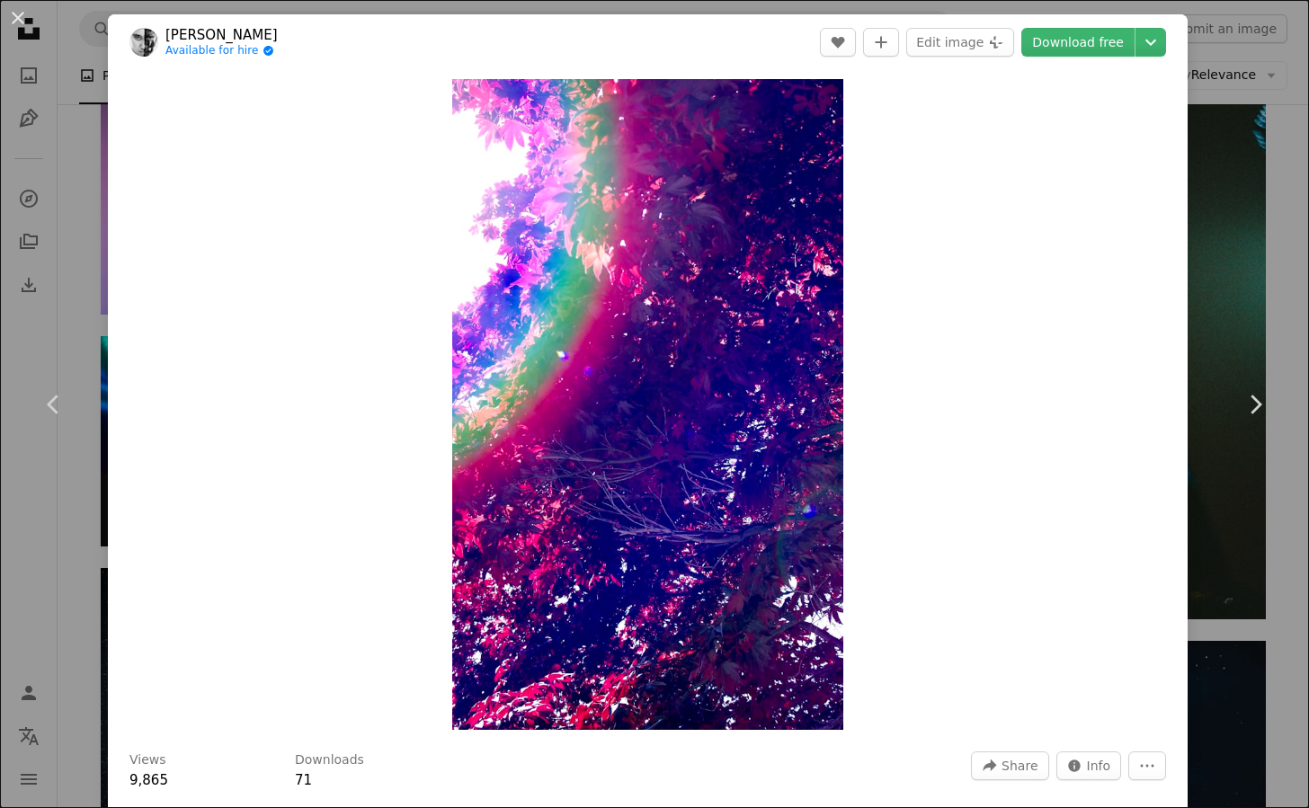
click at [1211, 261] on div "An X shape Chevron left Chevron right [PERSON_NAME] Available for hire A checkm…" at bounding box center [654, 404] width 1309 height 808
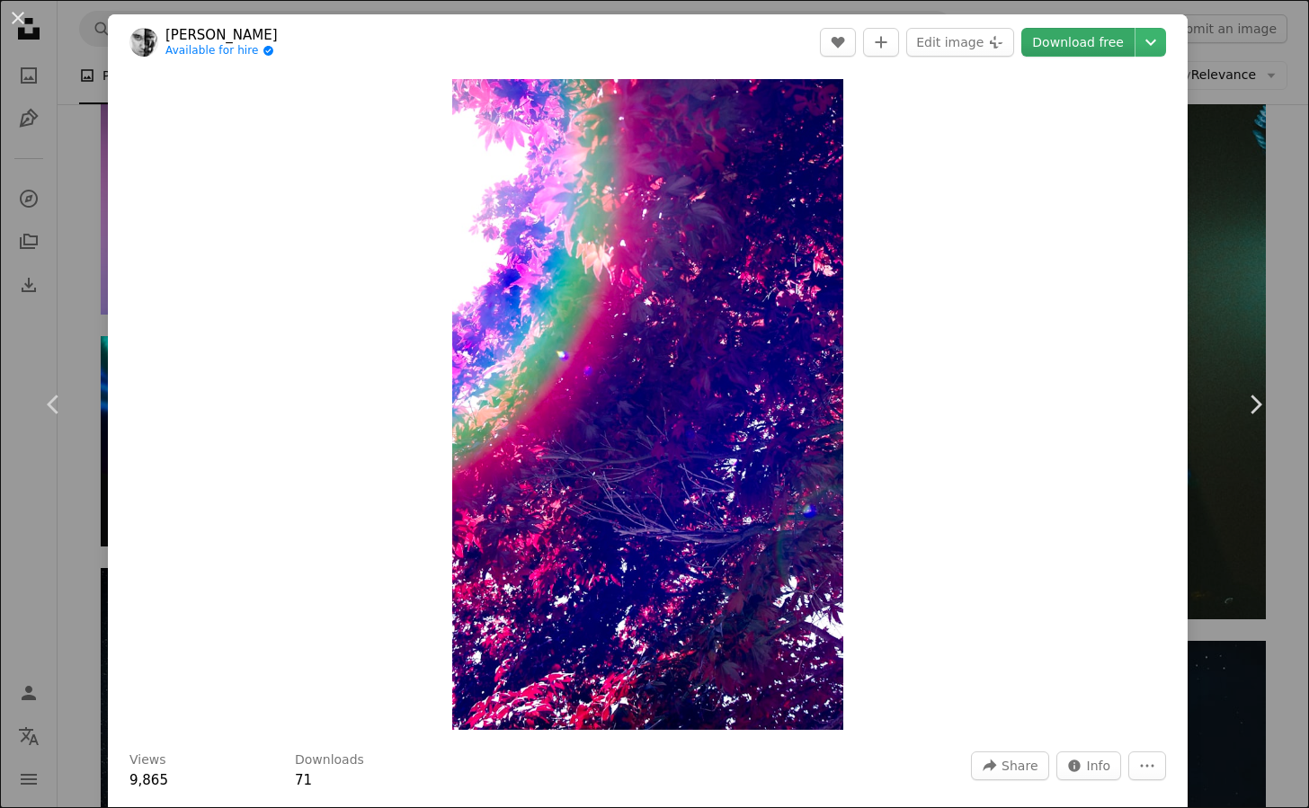
click at [1062, 48] on link "Download free" at bounding box center [1077, 42] width 113 height 29
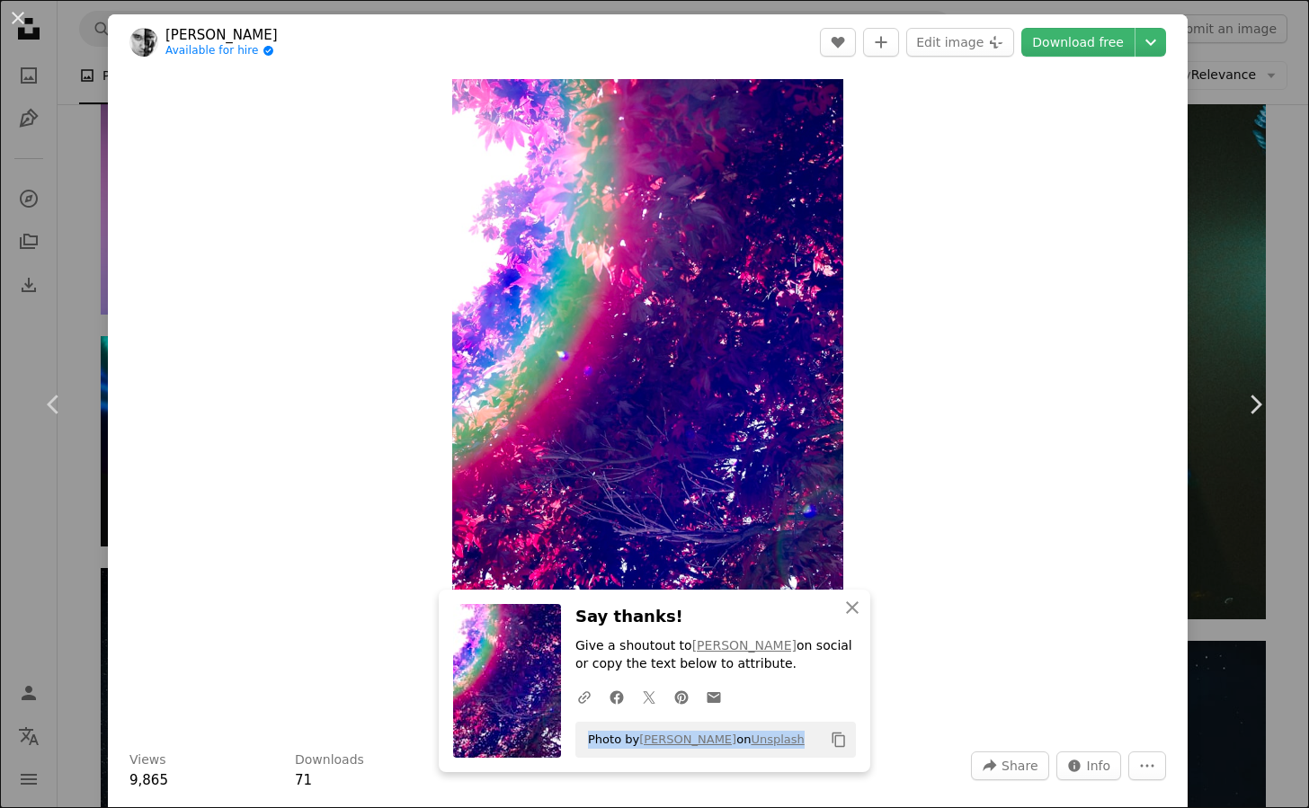
drag, startPoint x: 579, startPoint y: 741, endPoint x: 762, endPoint y: 755, distance: 183.8
click at [762, 755] on div "Photo by [PERSON_NAME] on Unsplash Copy content" at bounding box center [715, 740] width 280 height 36
copy span "Photo by [PERSON_NAME] on Unsplash"
click at [332, 520] on div "Zoom in" at bounding box center [647, 404] width 1079 height 669
click at [834, 742] on icon "Copy content" at bounding box center [838, 740] width 16 height 16
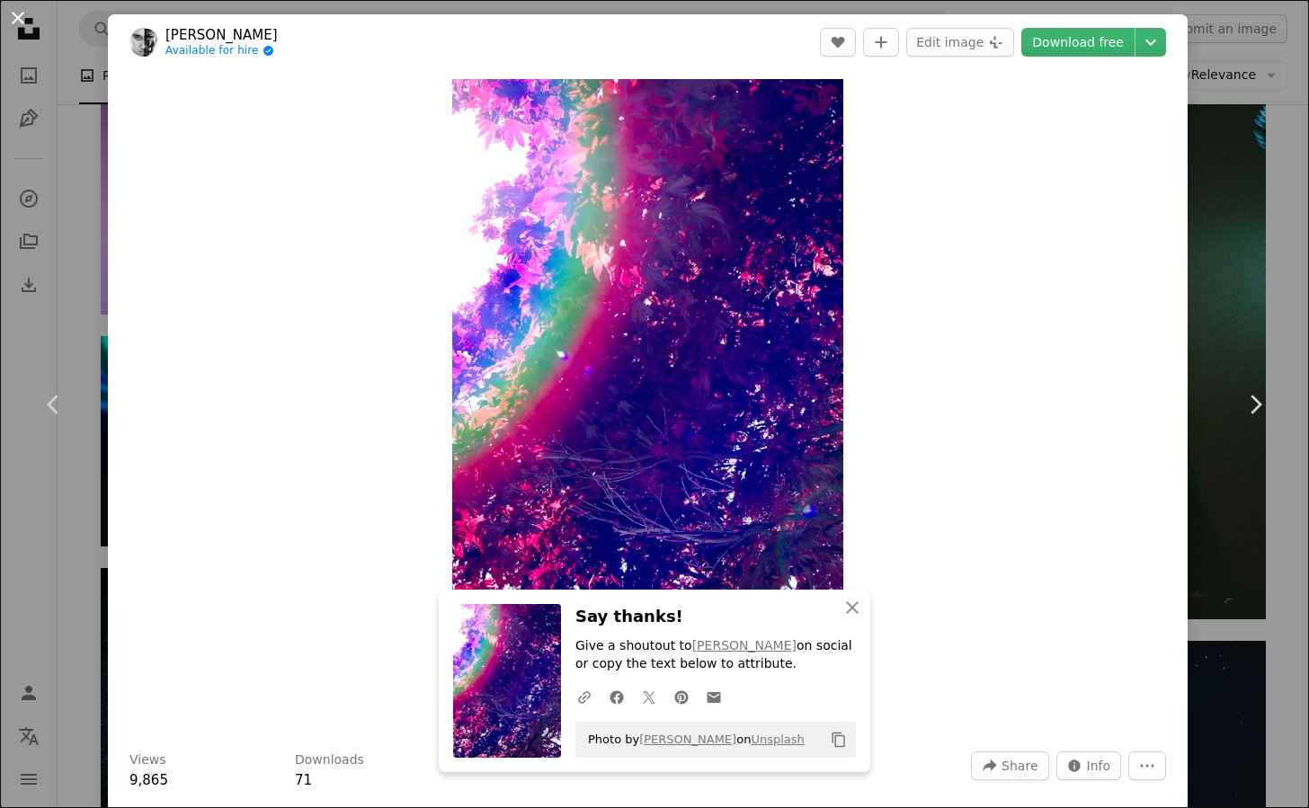
click at [20, 20] on button "An X shape" at bounding box center [18, 18] width 22 height 22
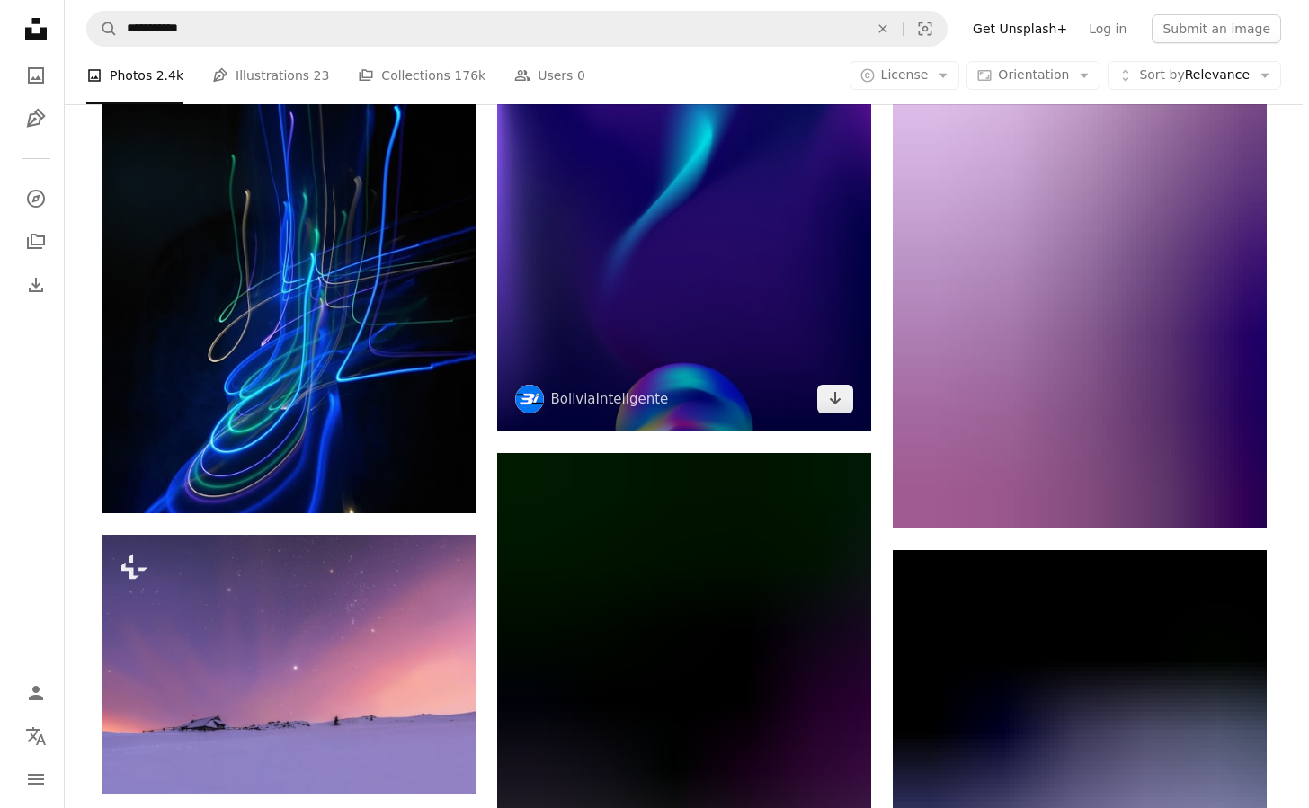
scroll to position [44755, 0]
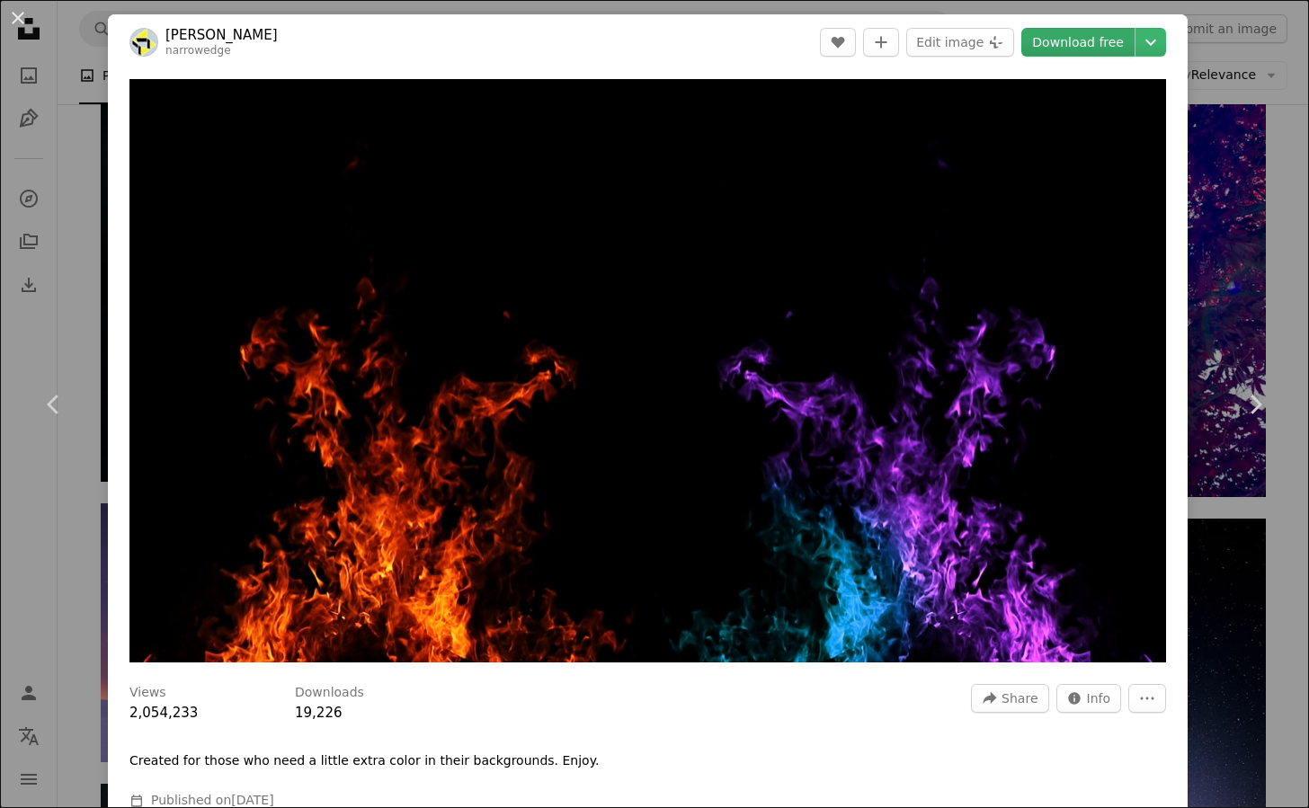
click at [1052, 40] on link "Download free" at bounding box center [1077, 42] width 113 height 29
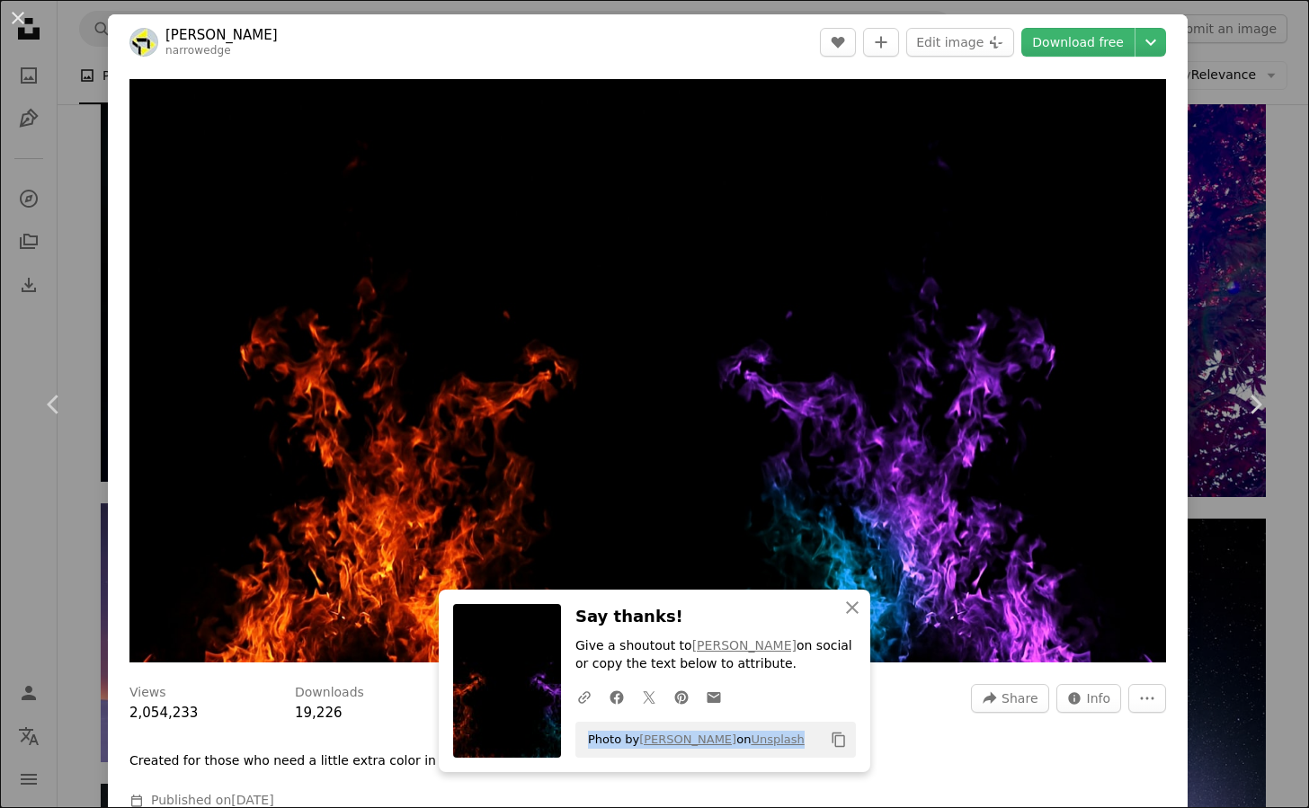
drag, startPoint x: 574, startPoint y: 739, endPoint x: 775, endPoint y: 750, distance: 200.8
click at [775, 750] on div "Photo by [PERSON_NAME] on Unsplash Copy content" at bounding box center [715, 740] width 280 height 36
copy span "Photo by [PERSON_NAME] on Unsplash"
click at [266, 714] on div "Views 2,054,233" at bounding box center [201, 704] width 144 height 40
click at [833, 742] on icon "Copy content" at bounding box center [838, 740] width 16 height 16
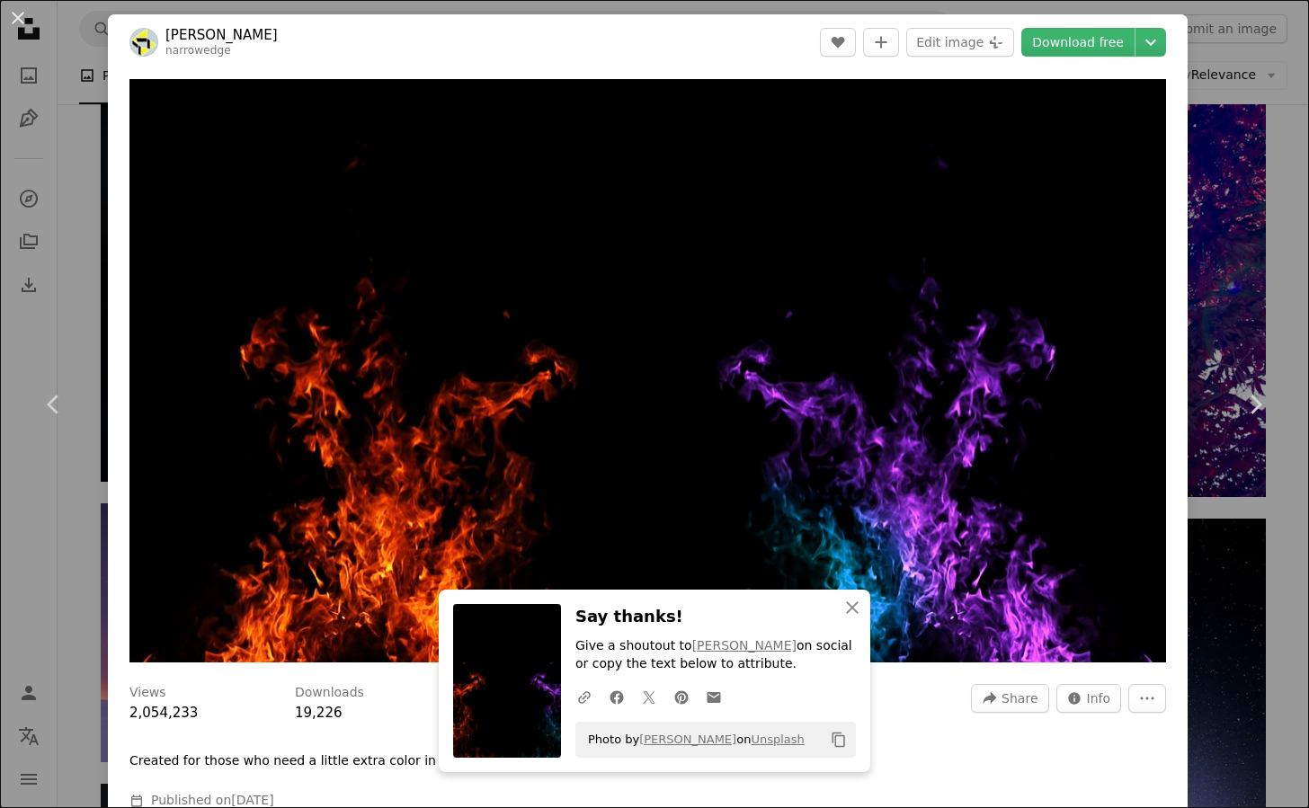
click at [15, 16] on button "An X shape" at bounding box center [18, 18] width 22 height 22
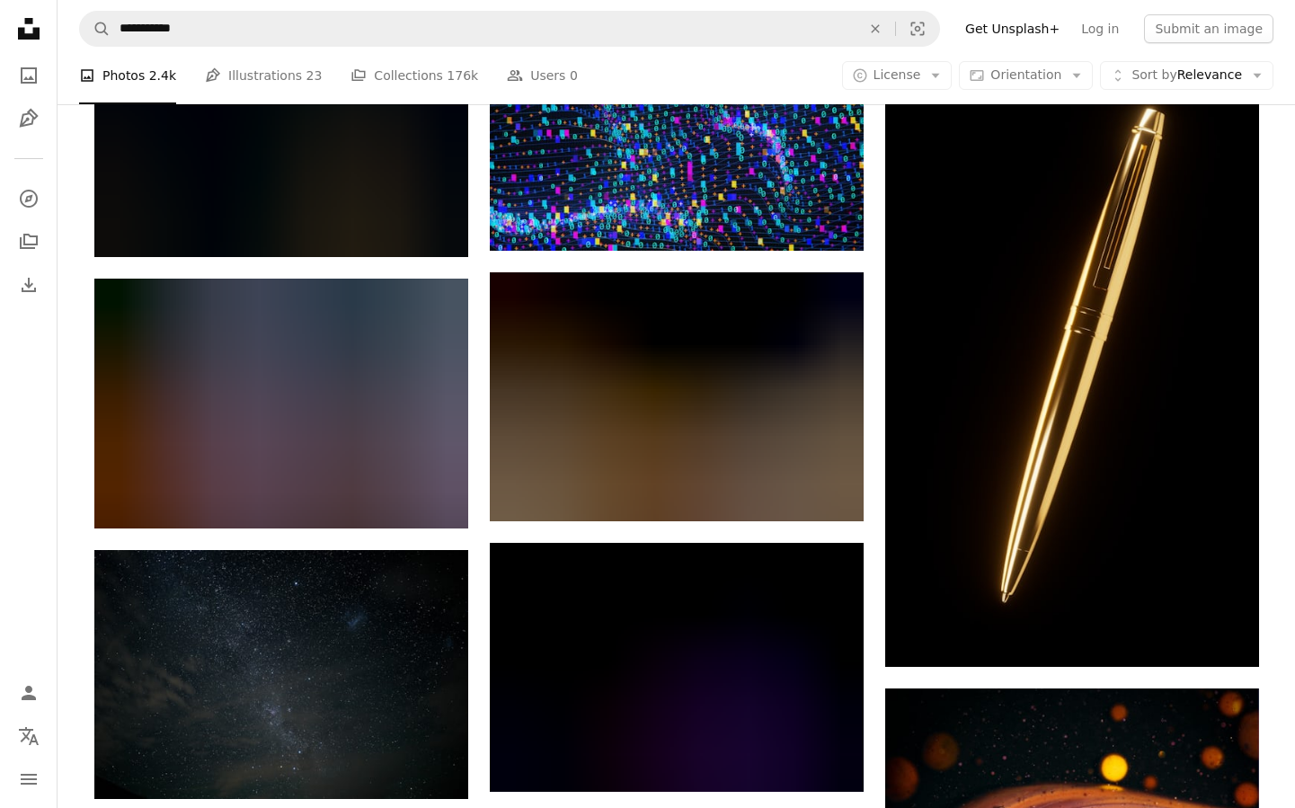
scroll to position [47901, 0]
